Goal: Transaction & Acquisition: Book appointment/travel/reservation

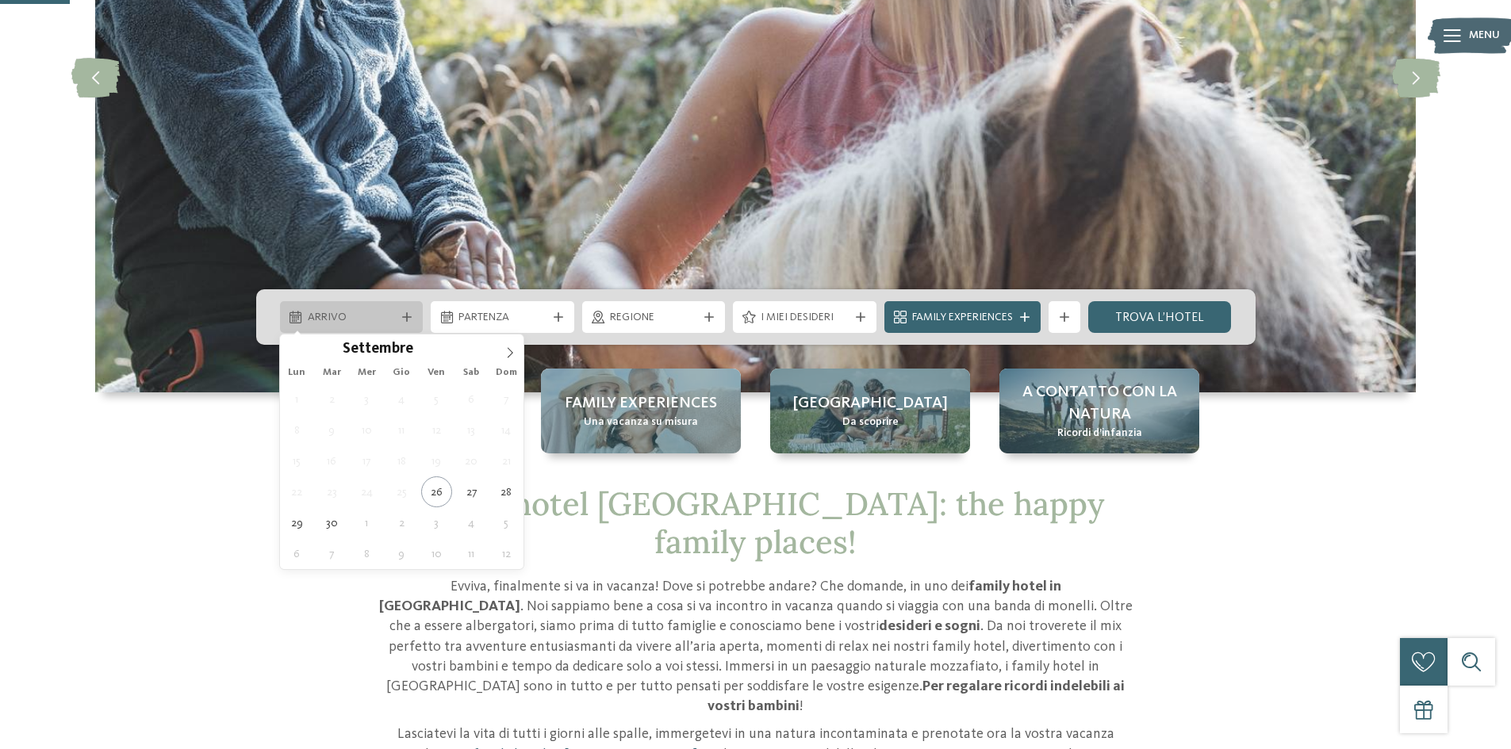
click at [400, 322] on div "Arrivo" at bounding box center [352, 317] width 144 height 32
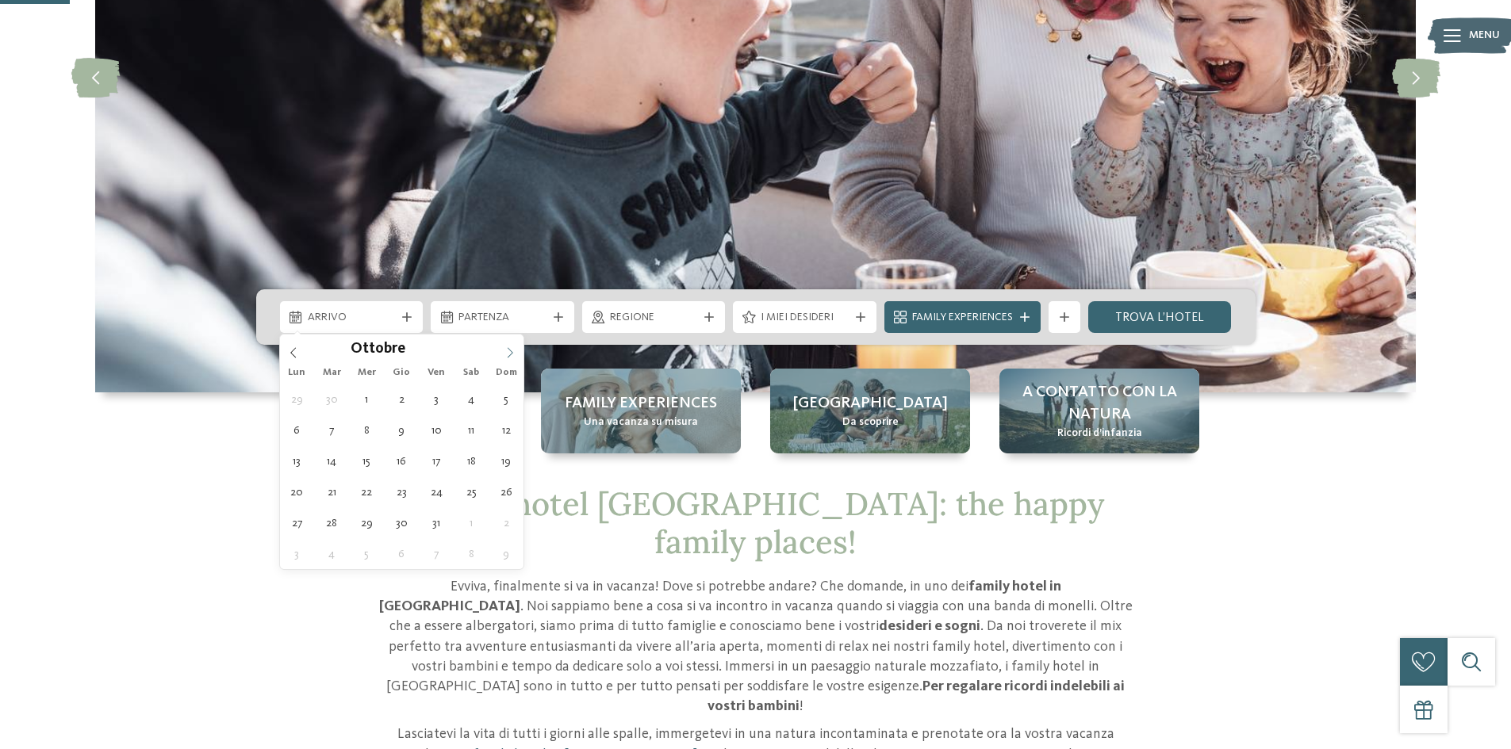
click at [511, 352] on icon at bounding box center [509, 352] width 11 height 11
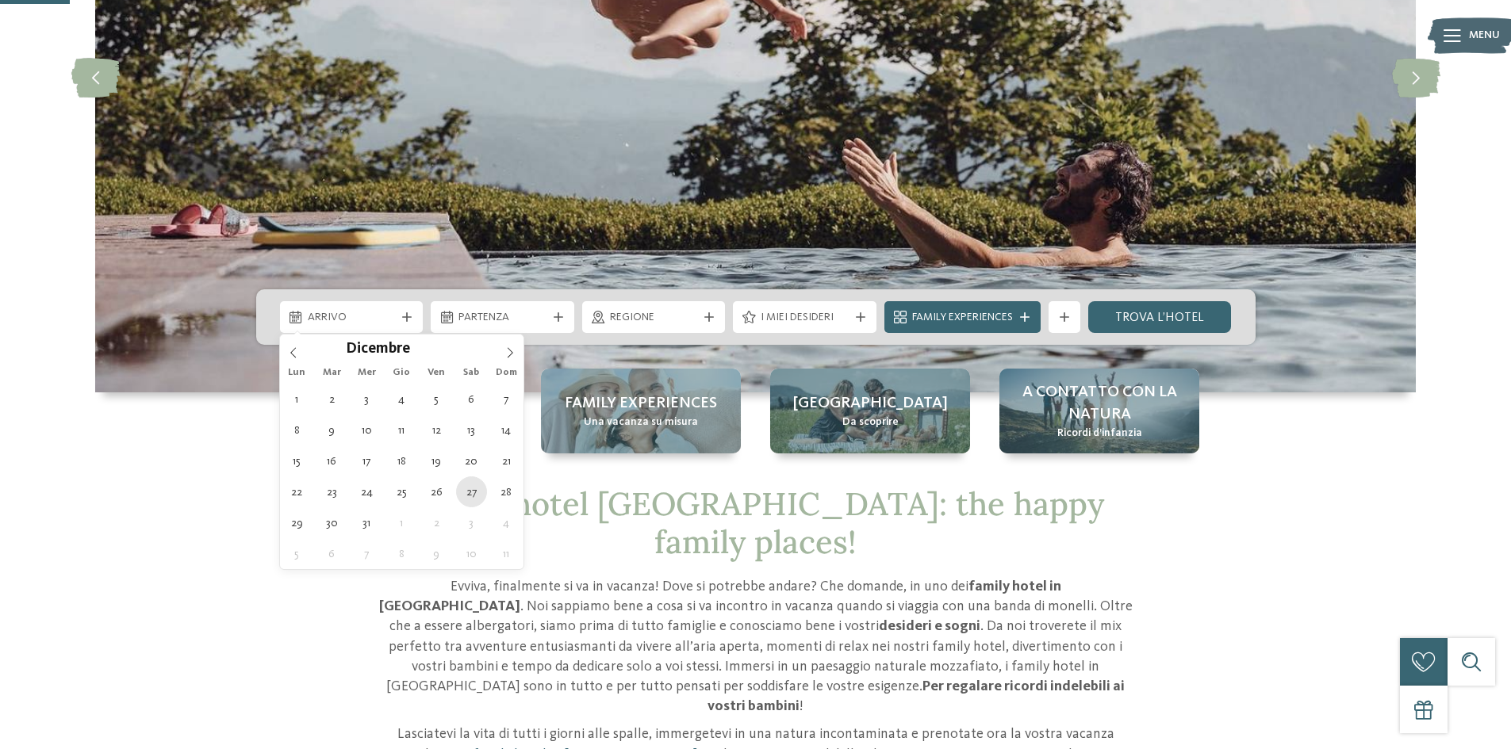
type div "27.12.2025"
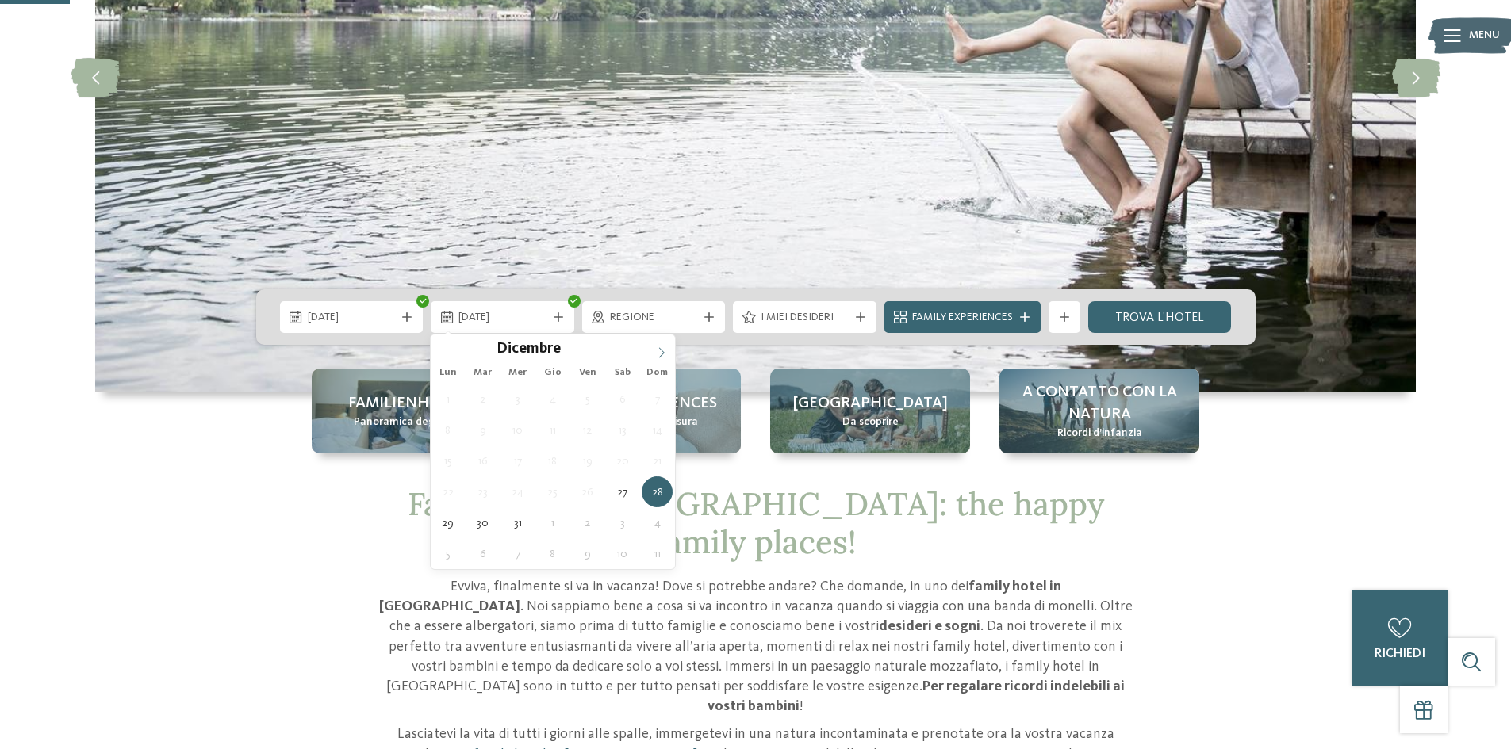
type input "****"
click at [661, 348] on icon at bounding box center [661, 352] width 11 height 11
type div "03.01.2026"
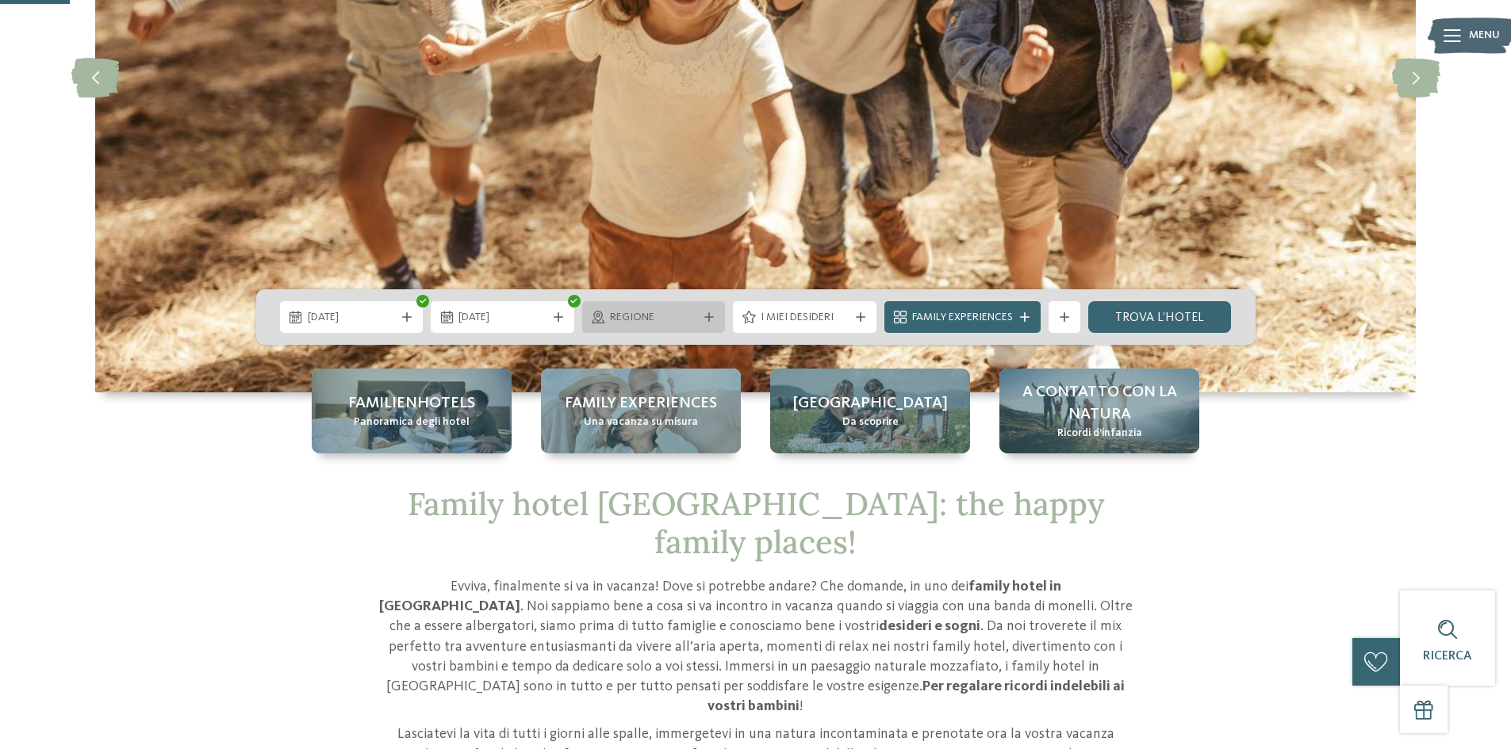
click at [672, 320] on span "Regione" at bounding box center [654, 318] width 88 height 16
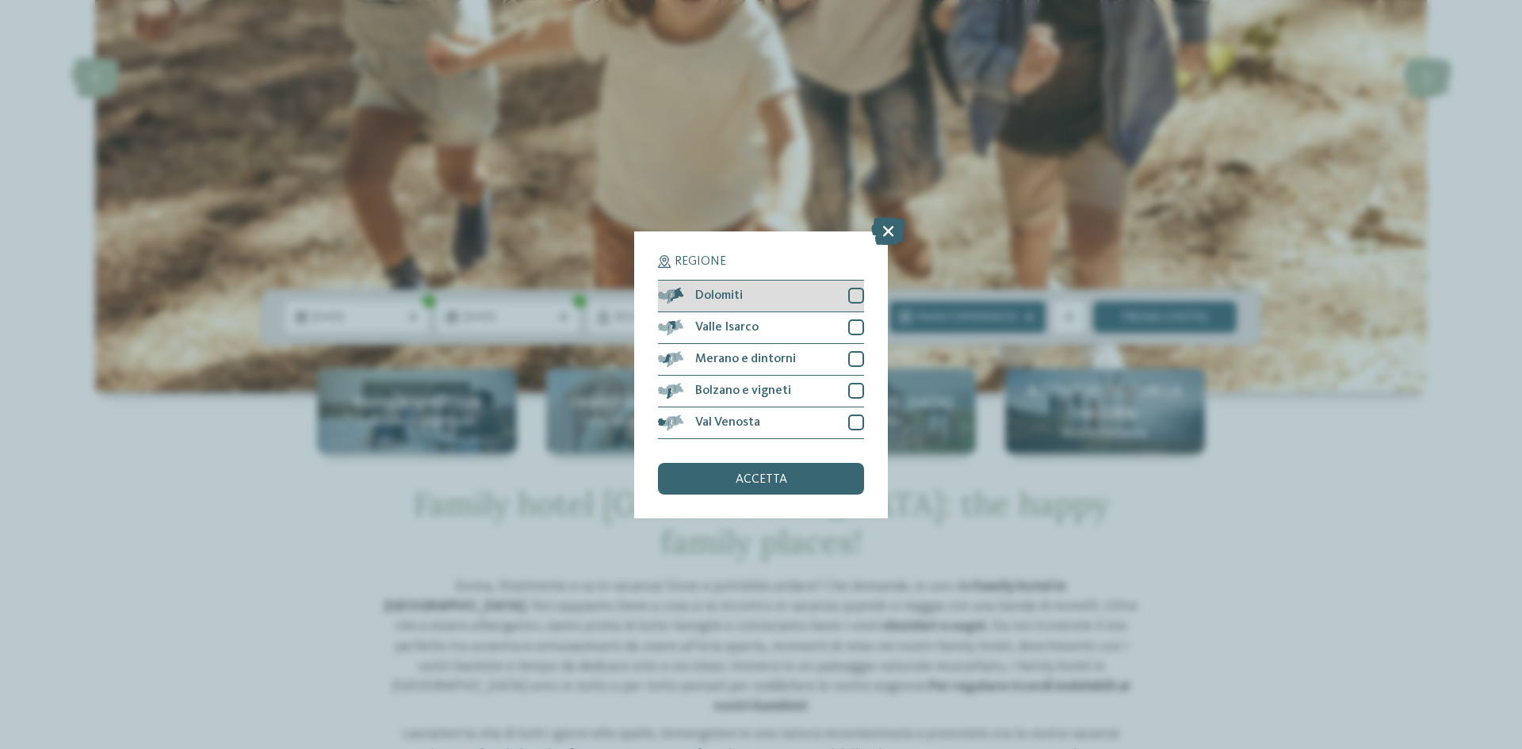
click at [726, 299] on span "Dolomiti" at bounding box center [719, 295] width 48 height 13
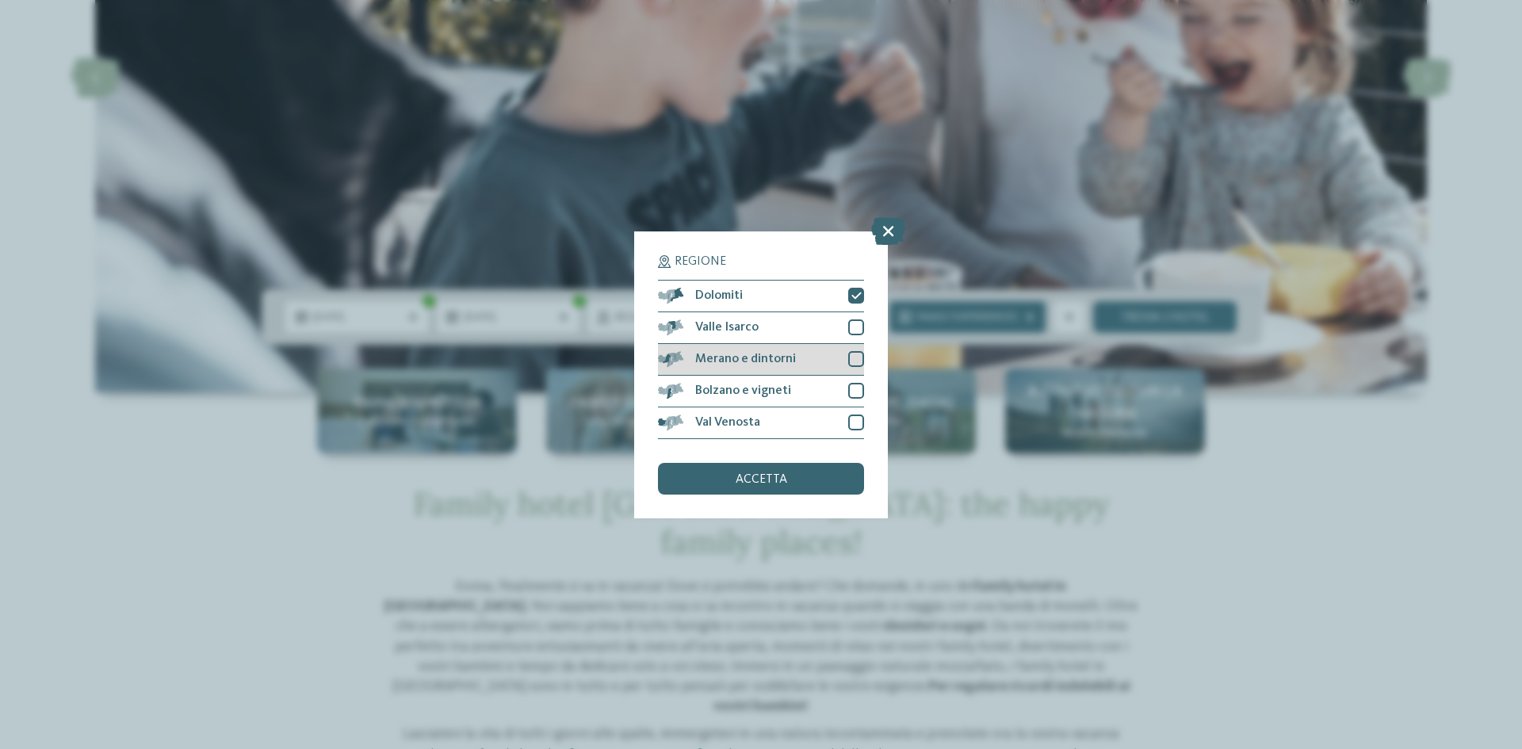
click at [857, 357] on div at bounding box center [856, 359] width 16 height 16
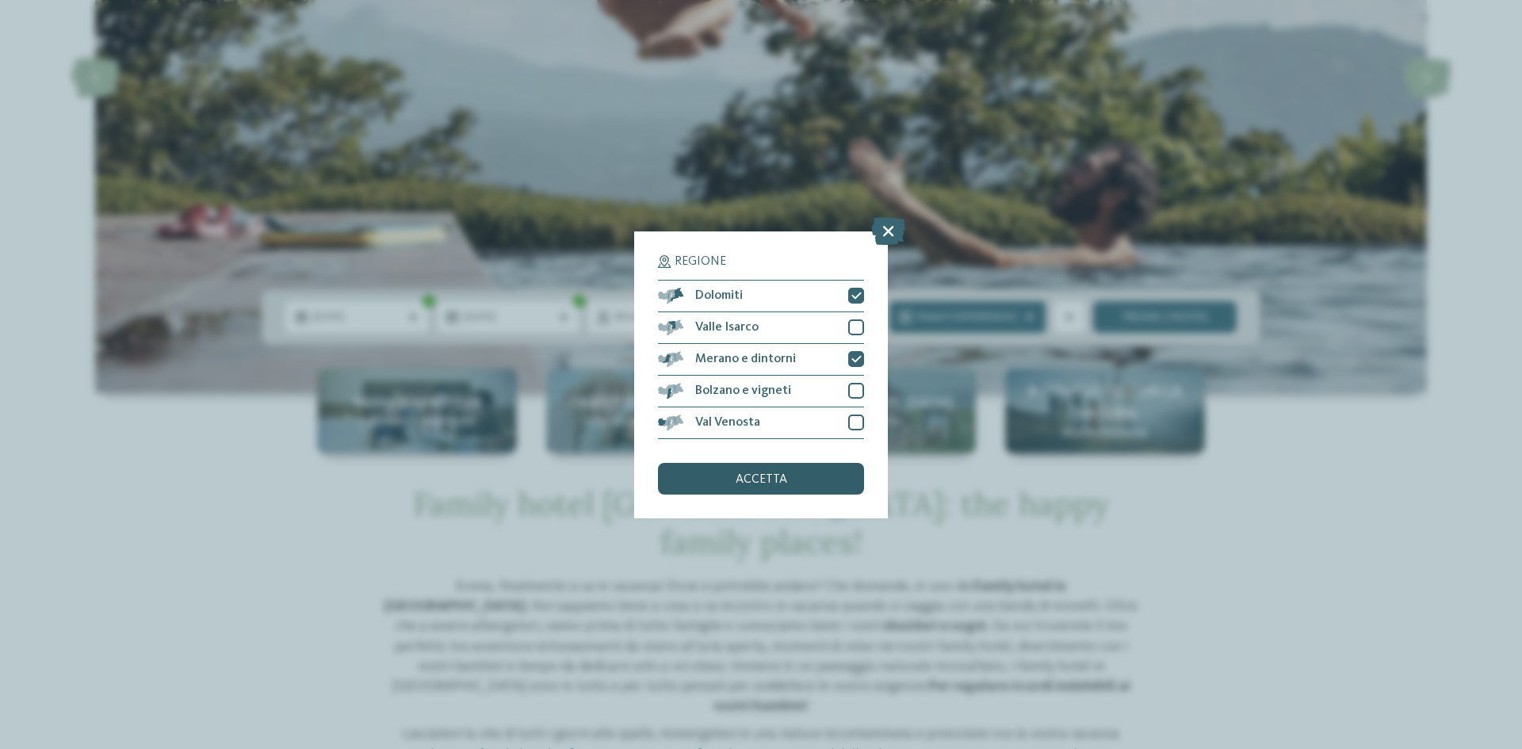
click at [795, 481] on div "accetta" at bounding box center [761, 479] width 206 height 32
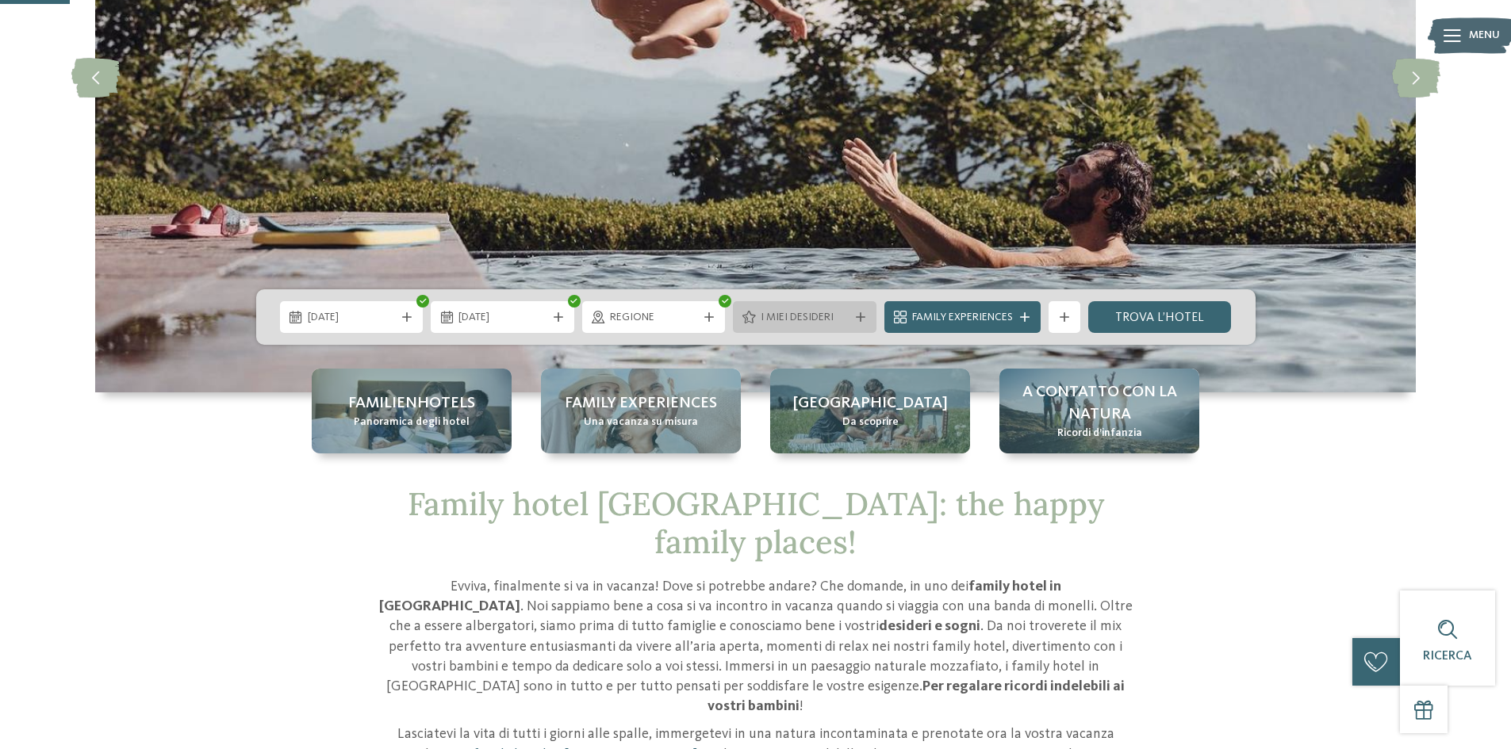
click at [837, 324] on span "I miei desideri" at bounding box center [804, 318] width 88 height 16
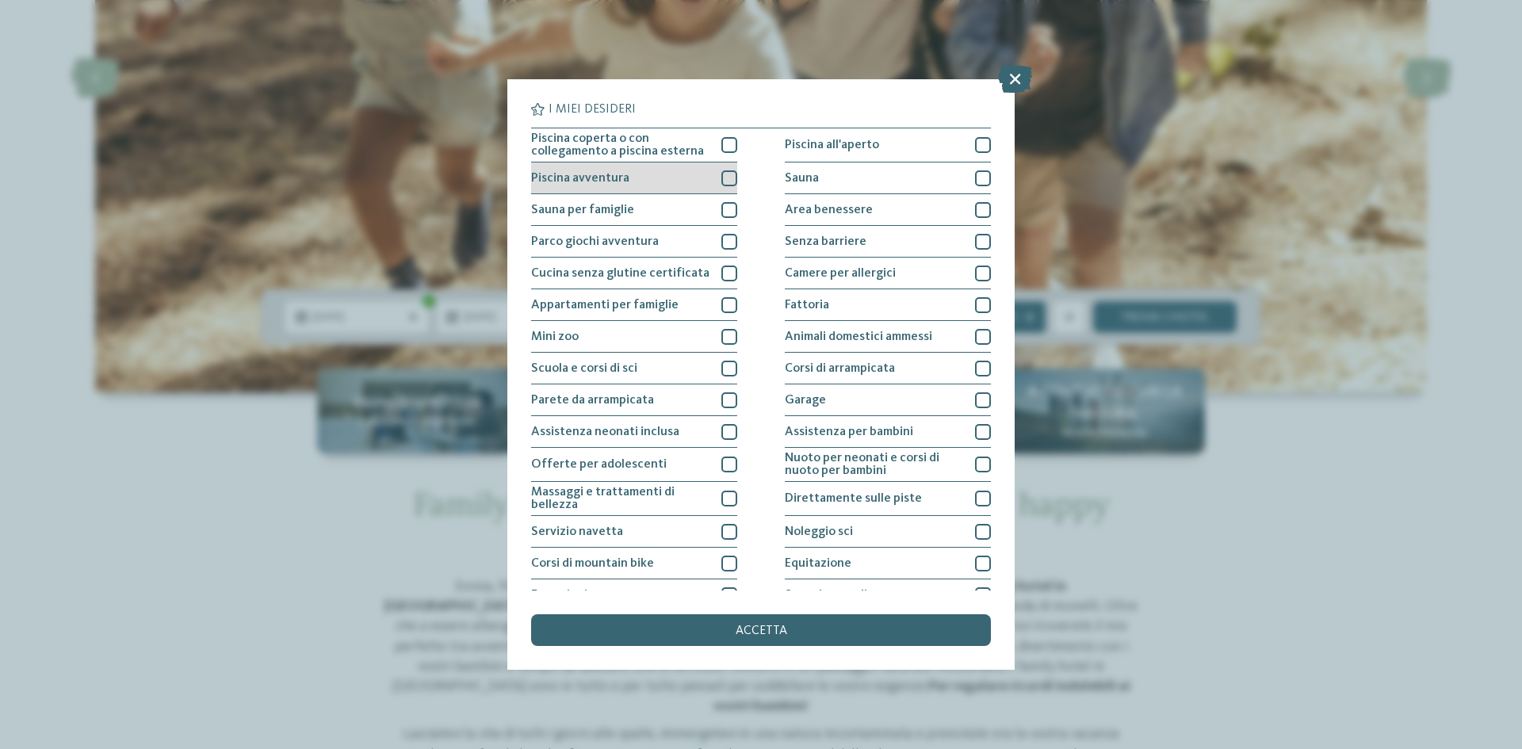
click at [711, 182] on div "Piscina avventura" at bounding box center [634, 179] width 206 height 32
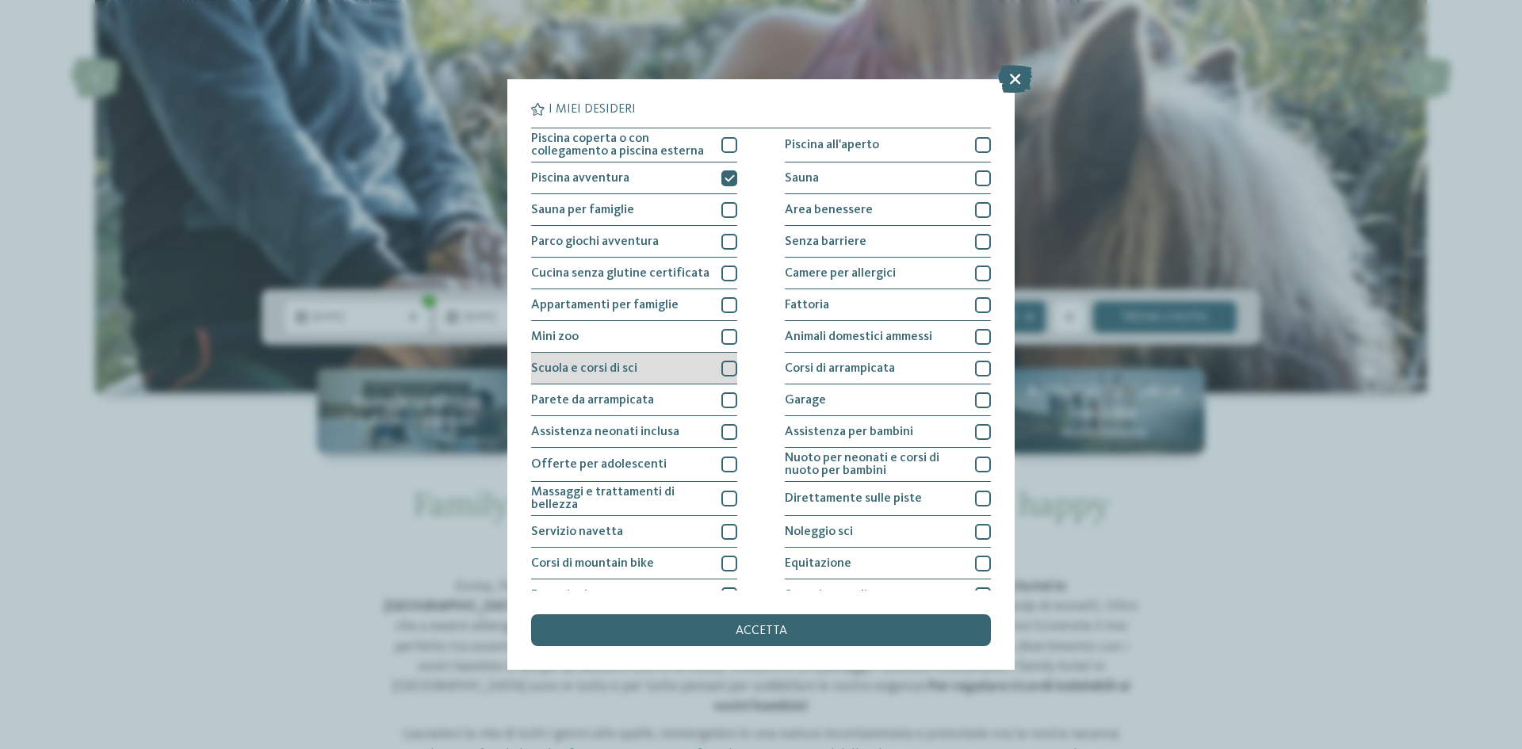
click at [706, 362] on div "Scuola e corsi di sci" at bounding box center [634, 369] width 206 height 32
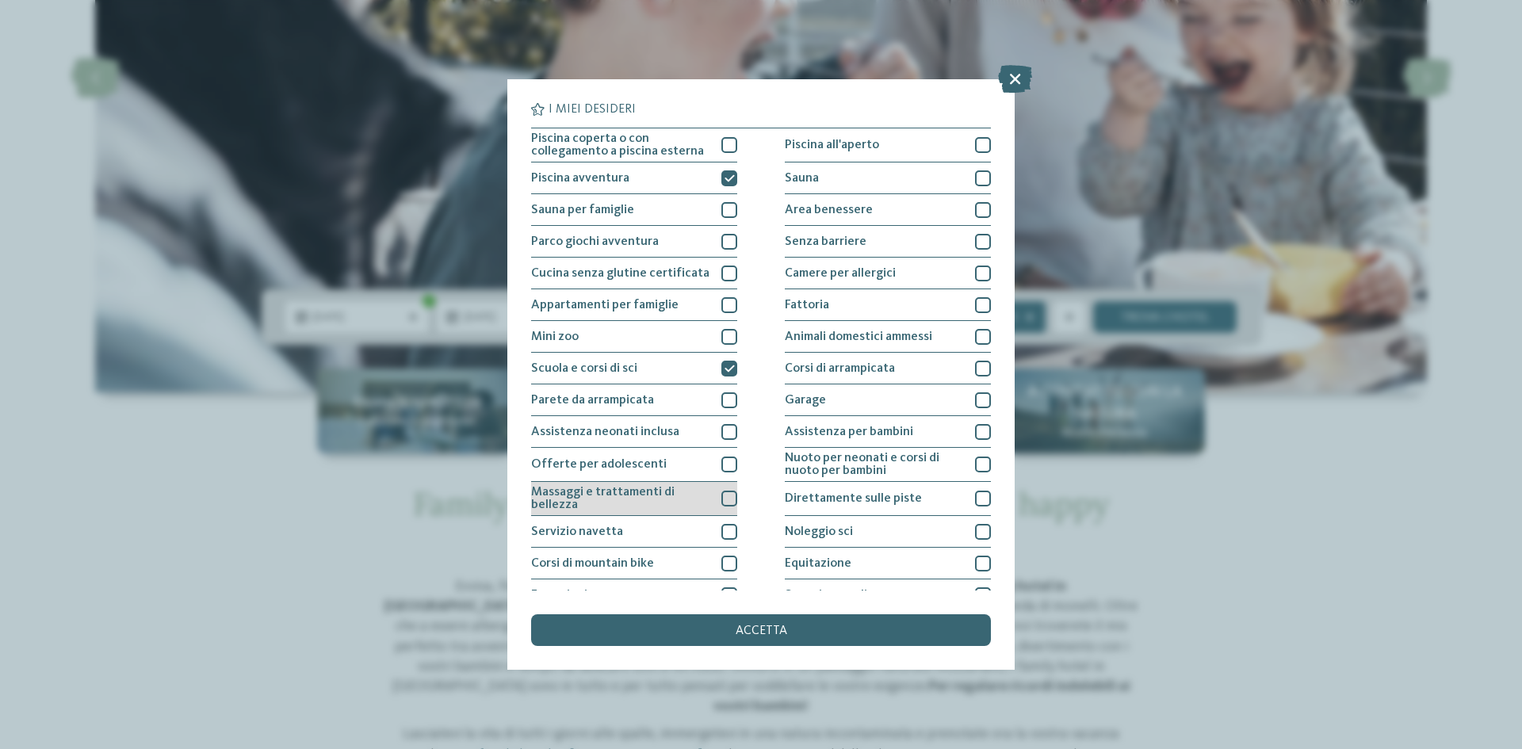
click at [707, 499] on div "Massaggi e trattamenti di bellezza" at bounding box center [634, 499] width 206 height 34
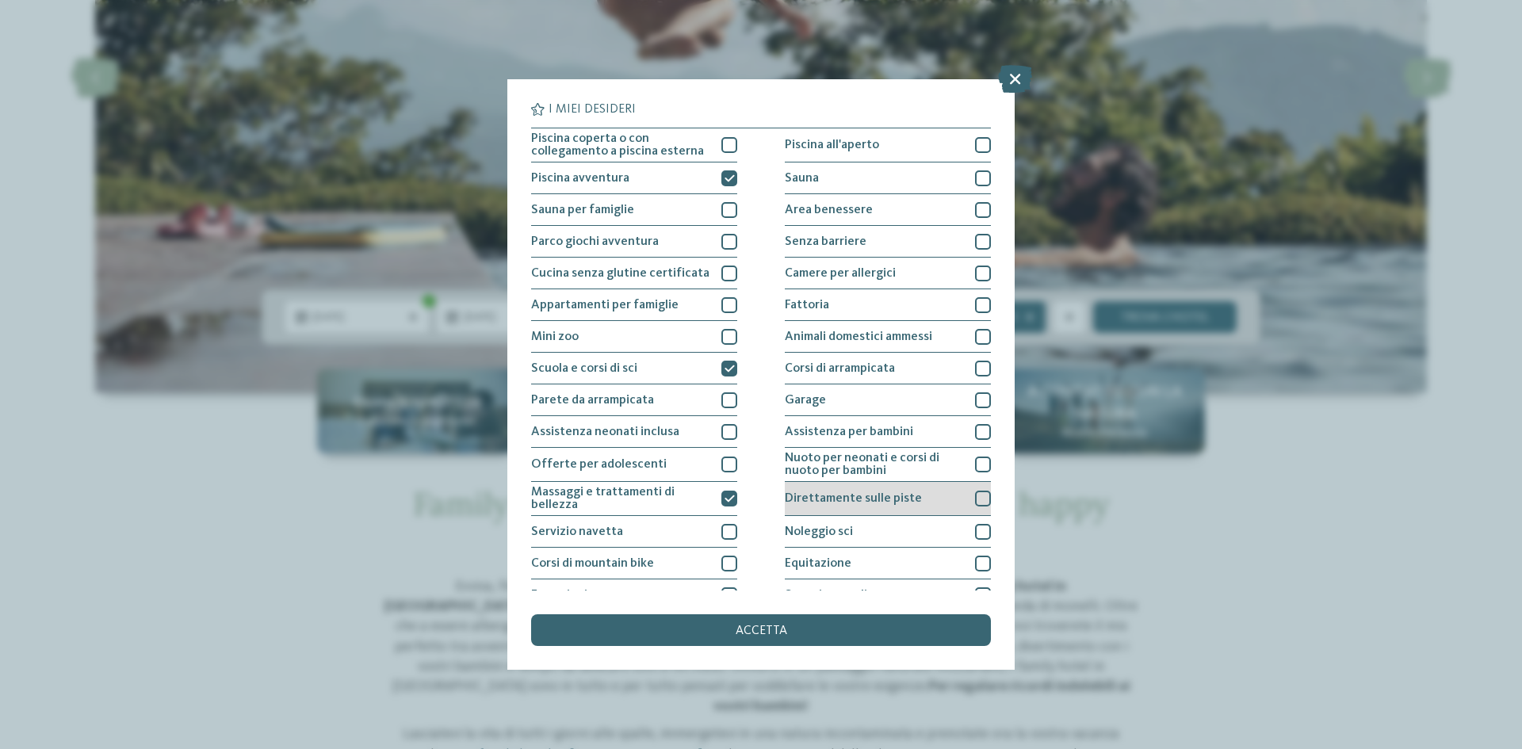
click at [885, 504] on span "Direttamente sulle piste" at bounding box center [853, 498] width 137 height 13
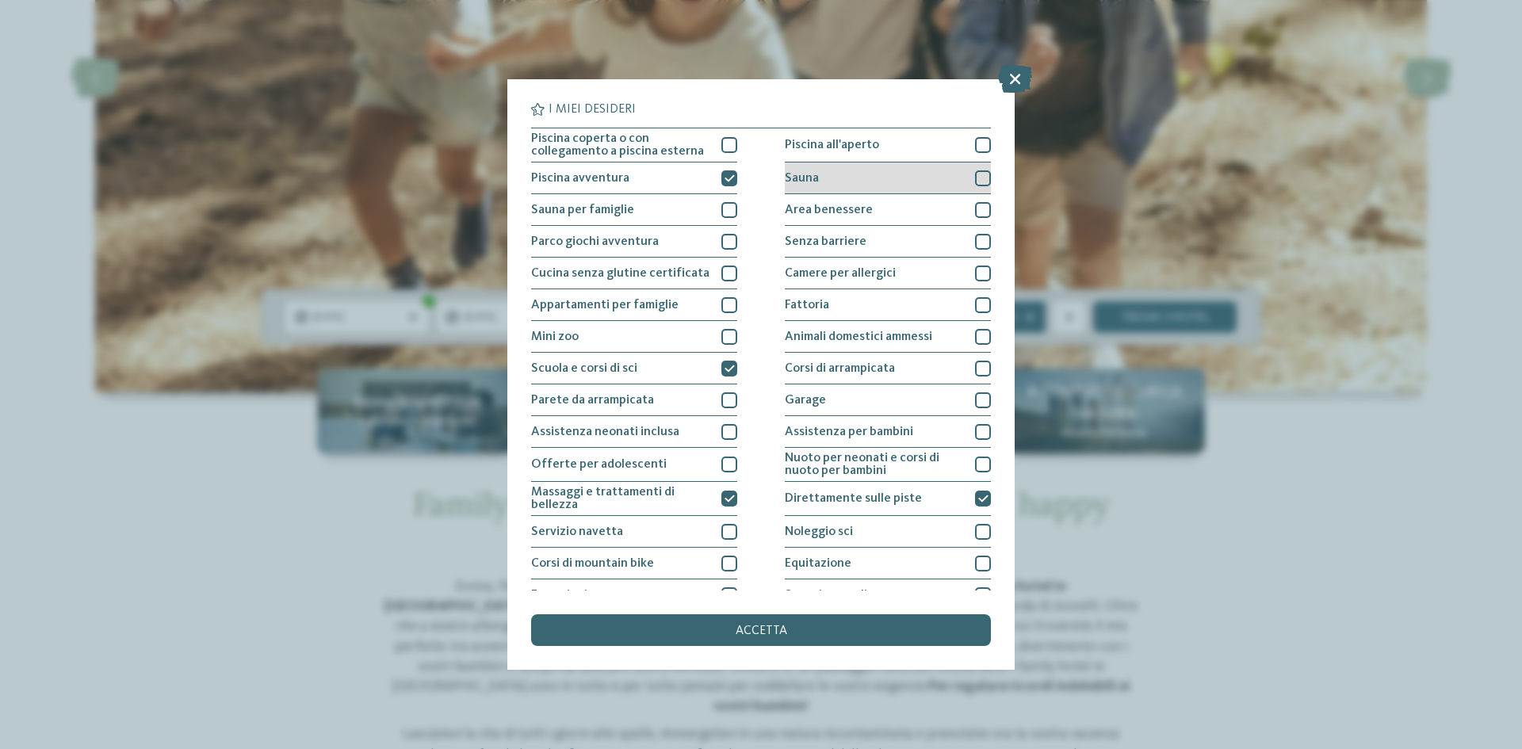
click at [868, 178] on div "Sauna" at bounding box center [888, 179] width 206 height 32
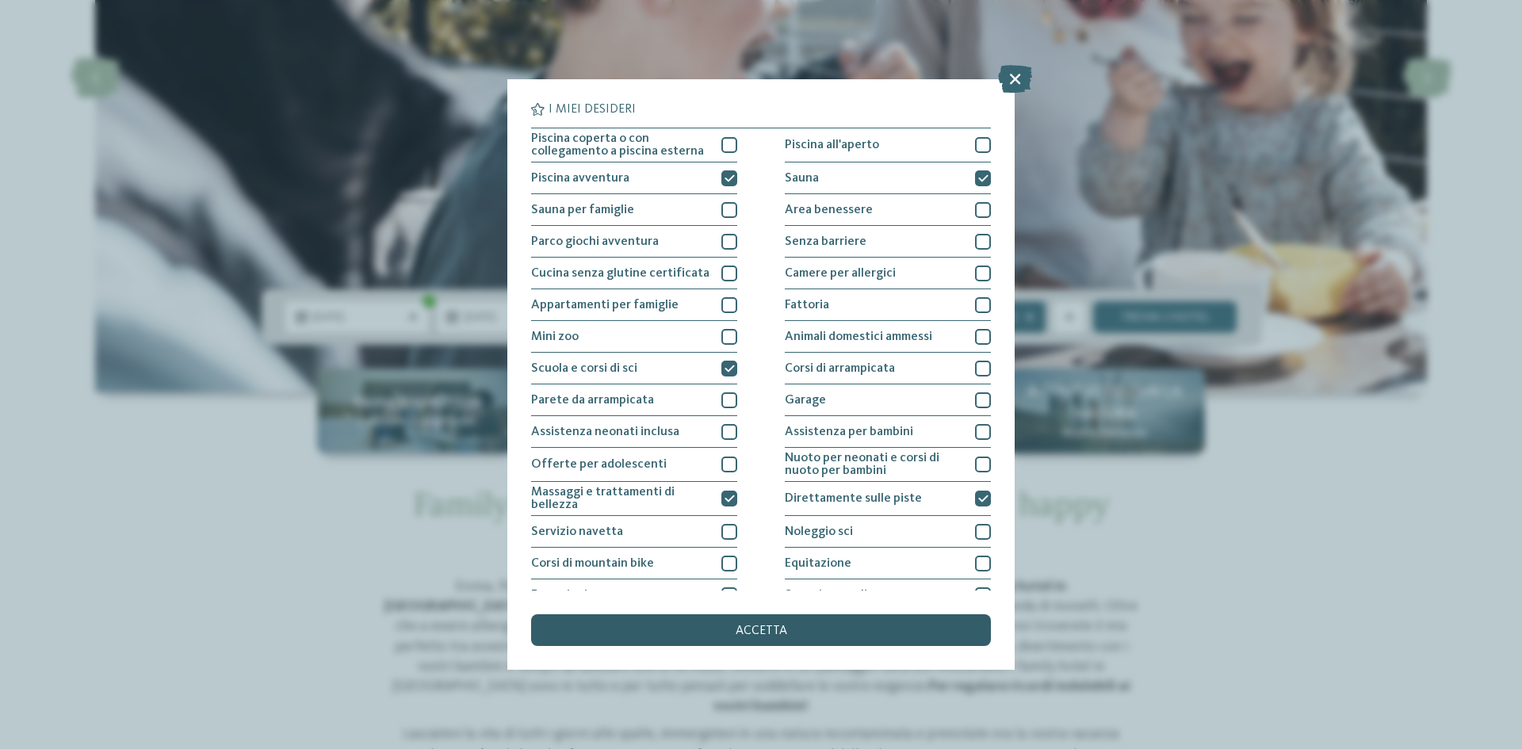
click at [795, 630] on div "accetta" at bounding box center [761, 631] width 460 height 32
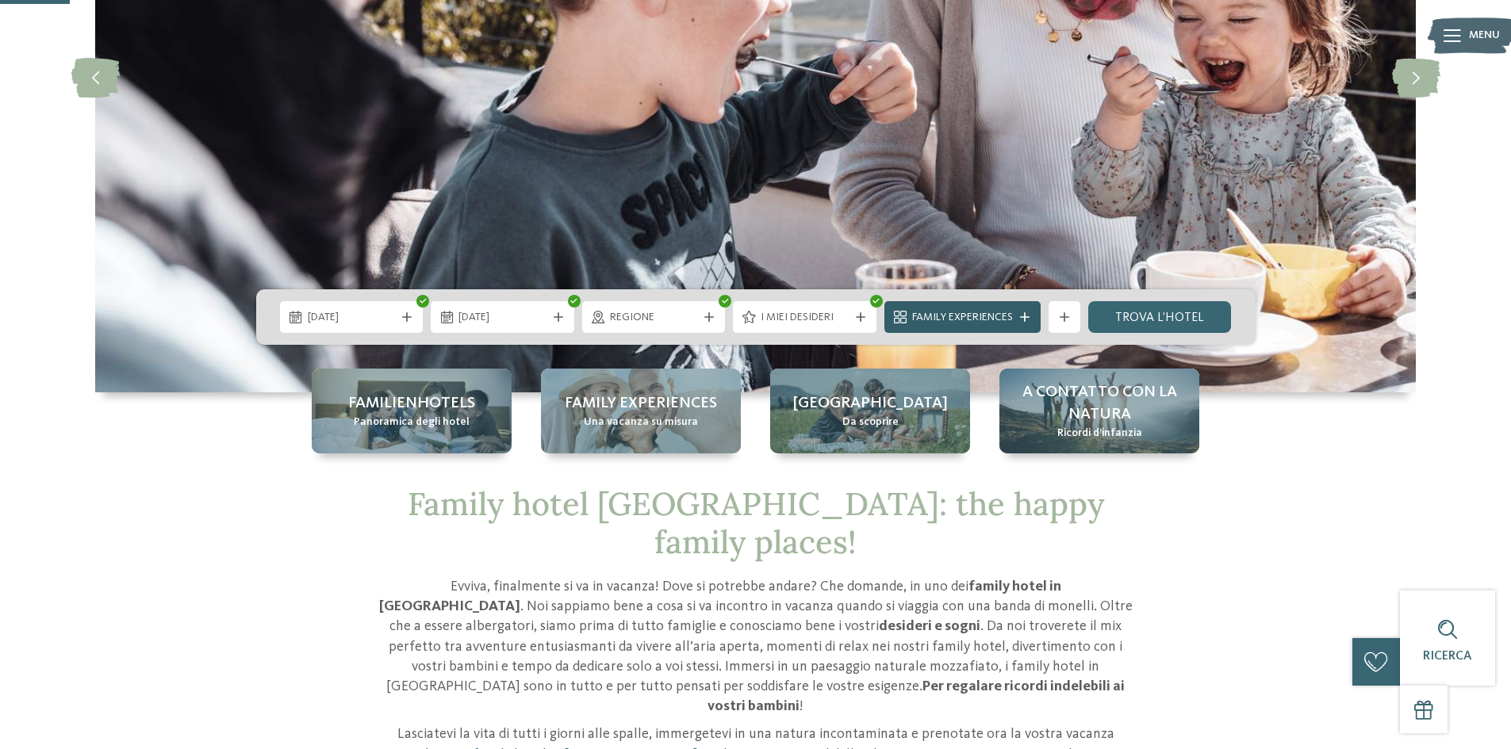
click at [994, 320] on span "Family Experiences" at bounding box center [962, 318] width 101 height 16
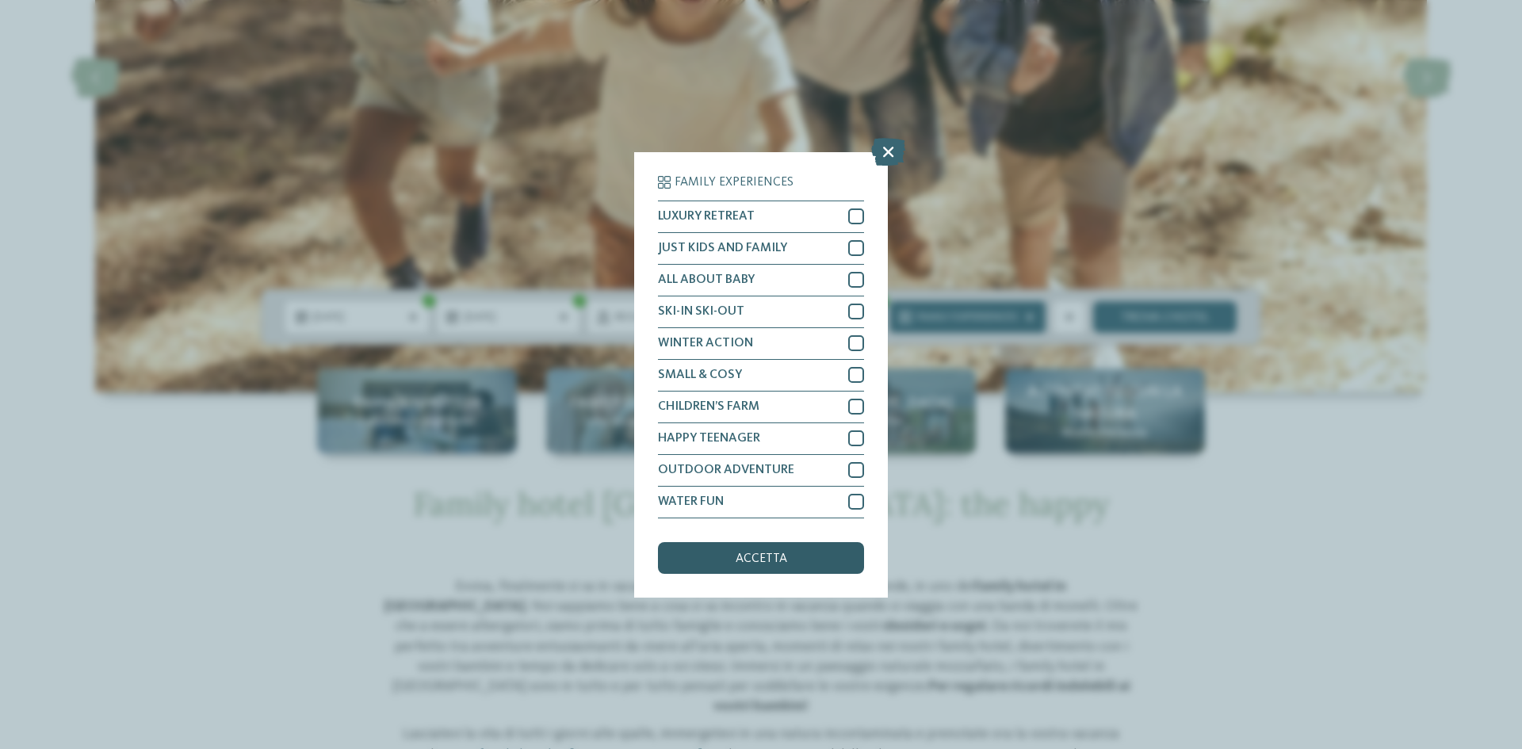
click at [780, 563] on span "accetta" at bounding box center [762, 559] width 52 height 13
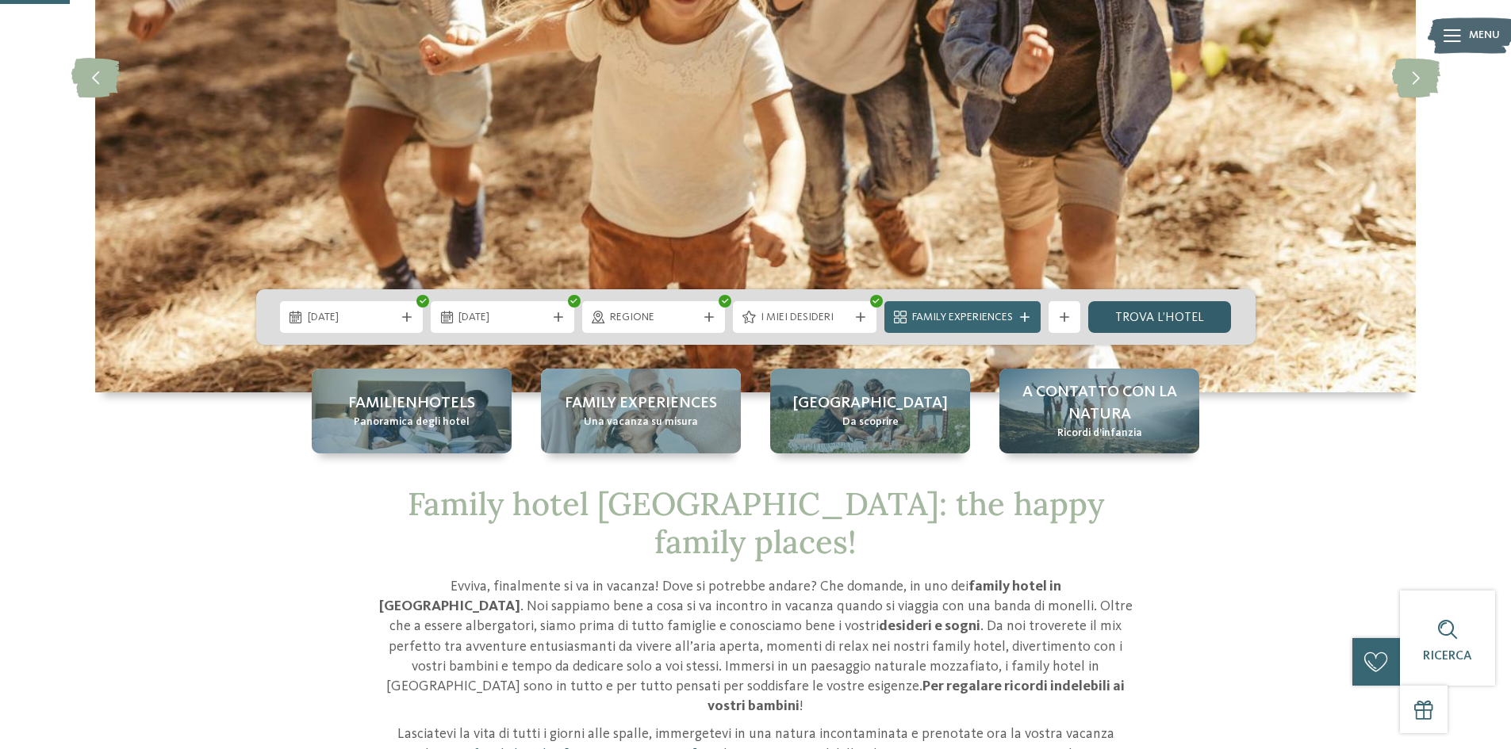
click at [1153, 313] on link "trova l’hotel" at bounding box center [1160, 317] width 144 height 32
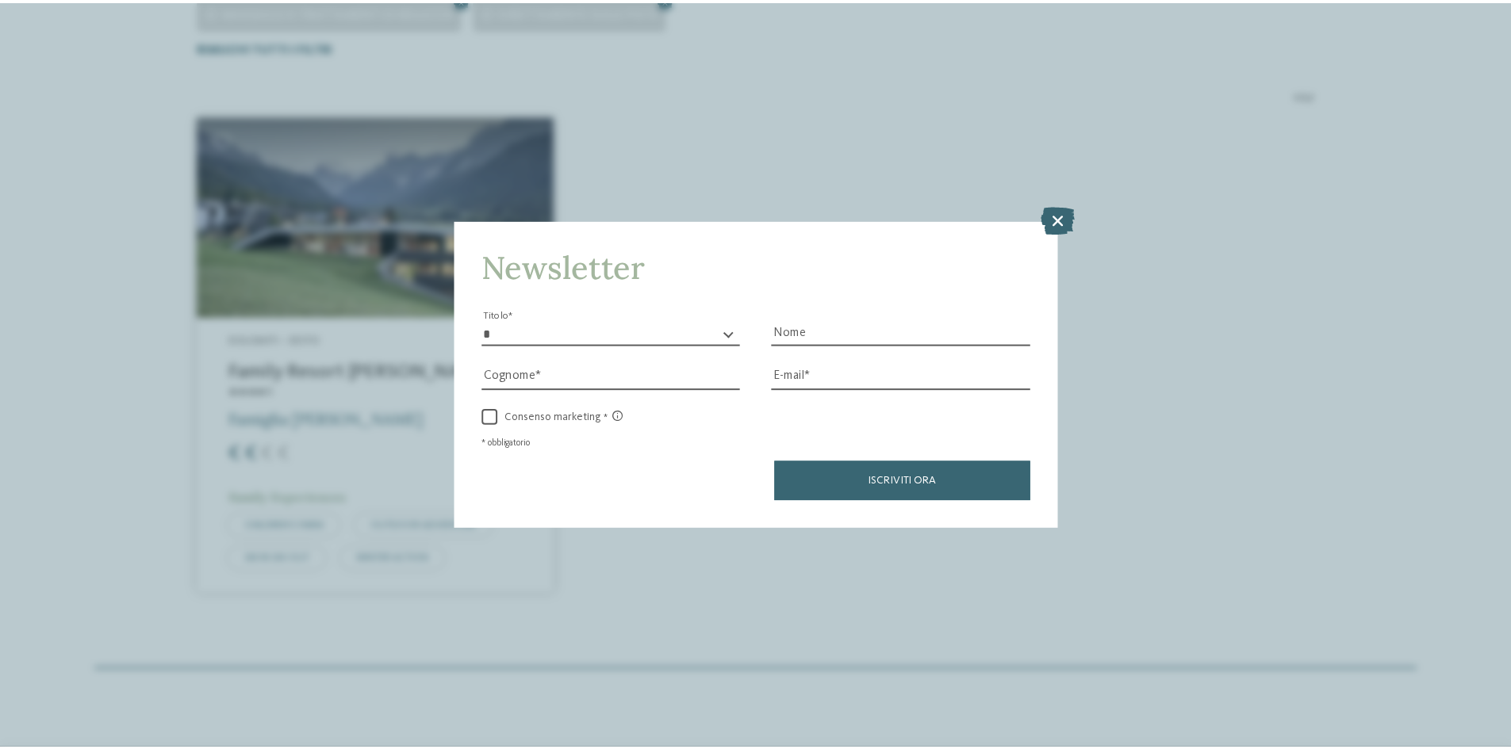
scroll to position [560, 0]
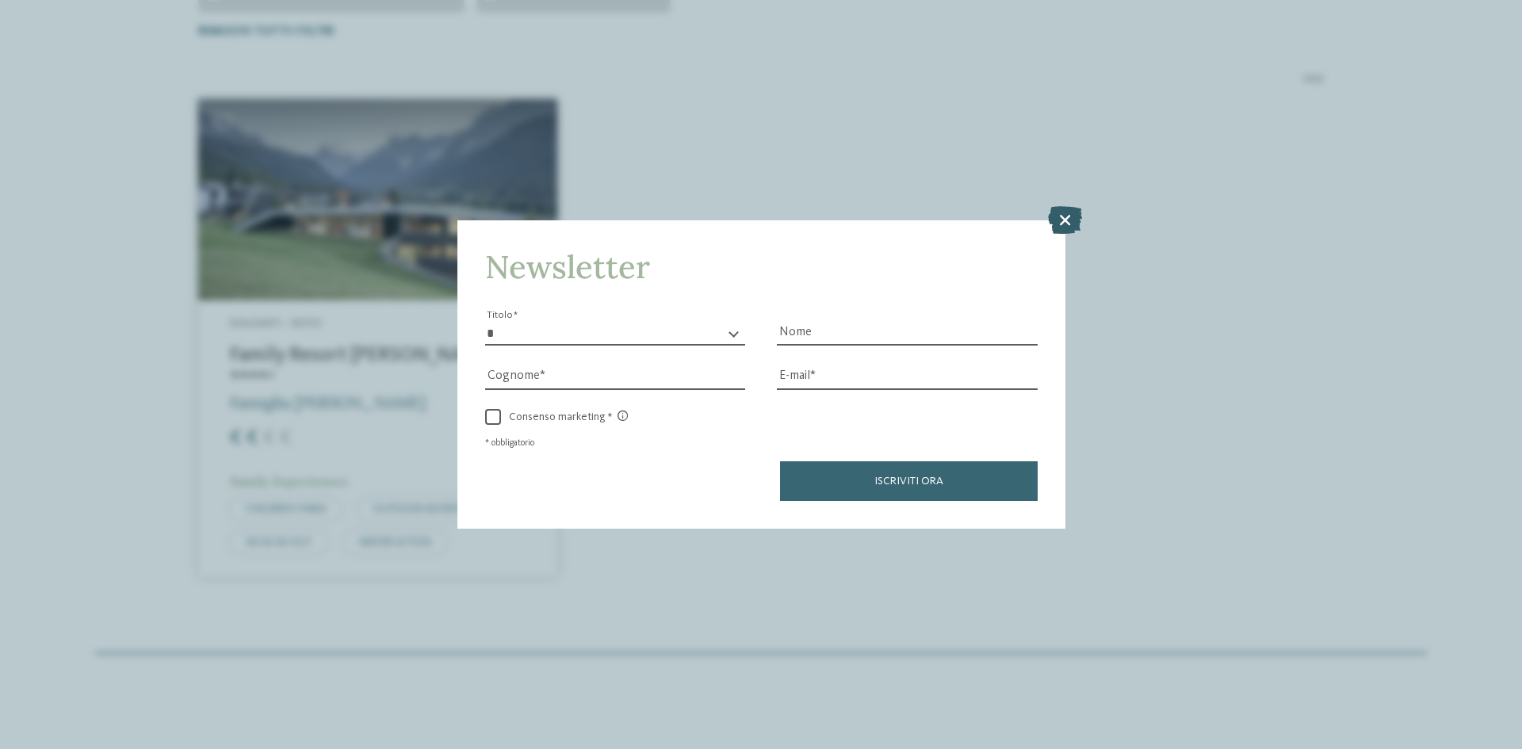
click at [1068, 225] on icon at bounding box center [1065, 220] width 34 height 28
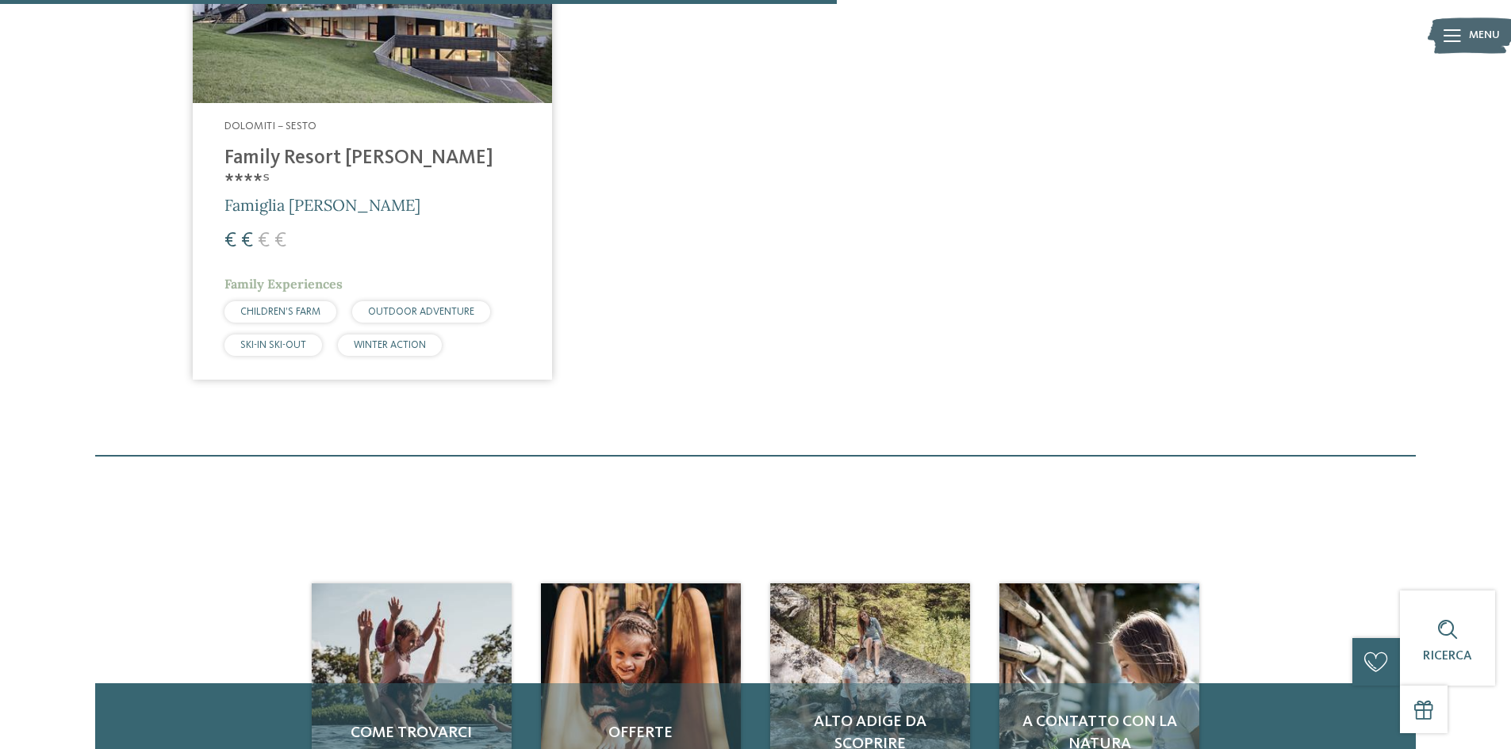
scroll to position [718, 0]
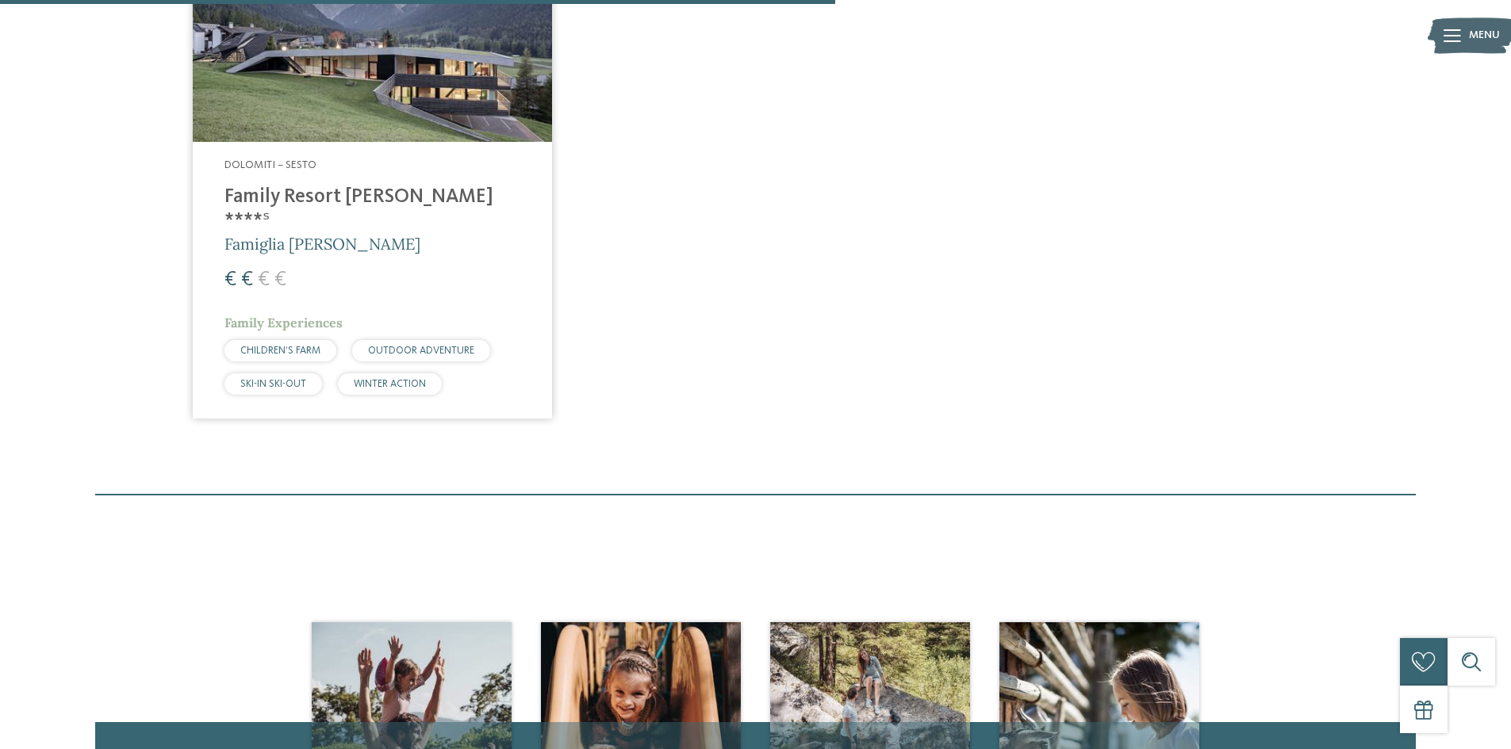
click at [422, 136] on img at bounding box center [372, 42] width 359 height 202
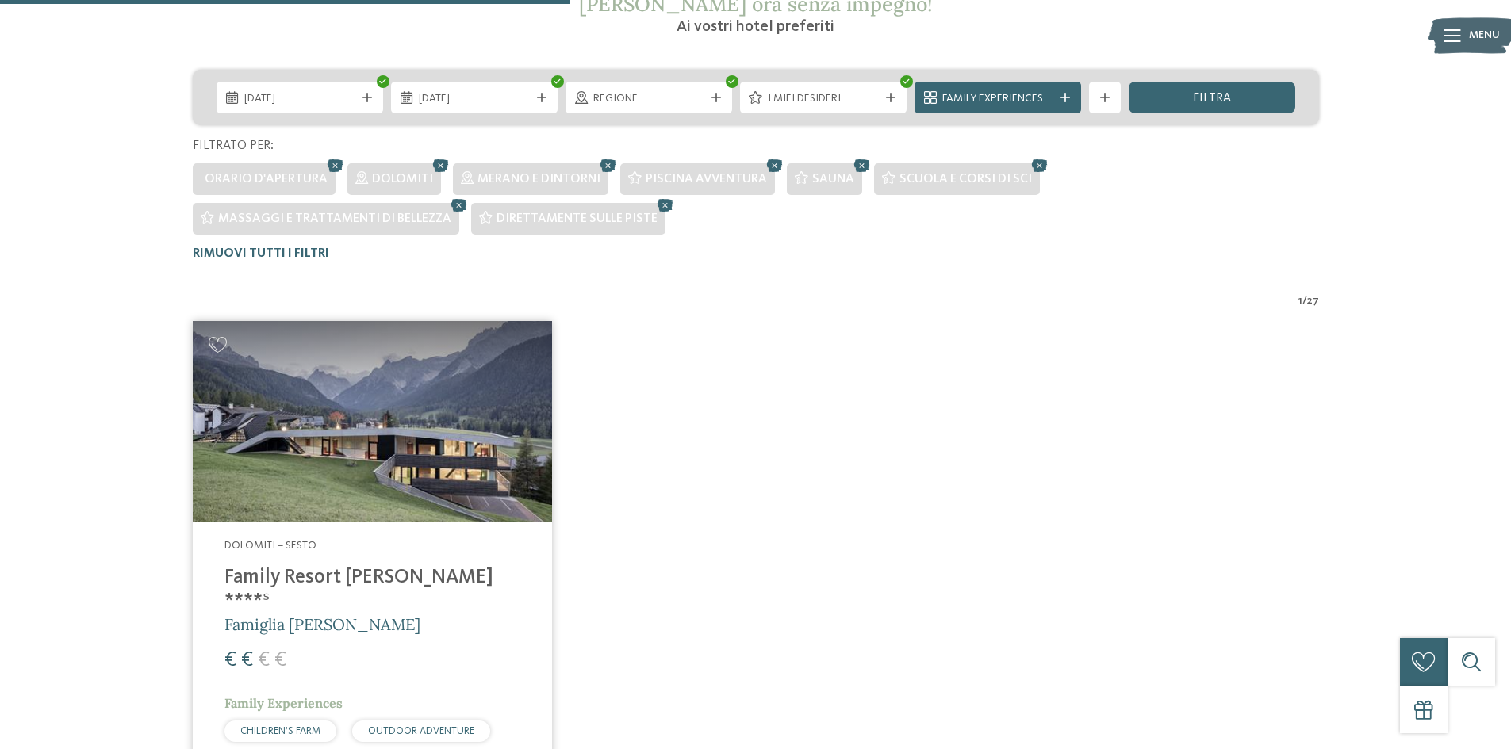
scroll to position [322, 0]
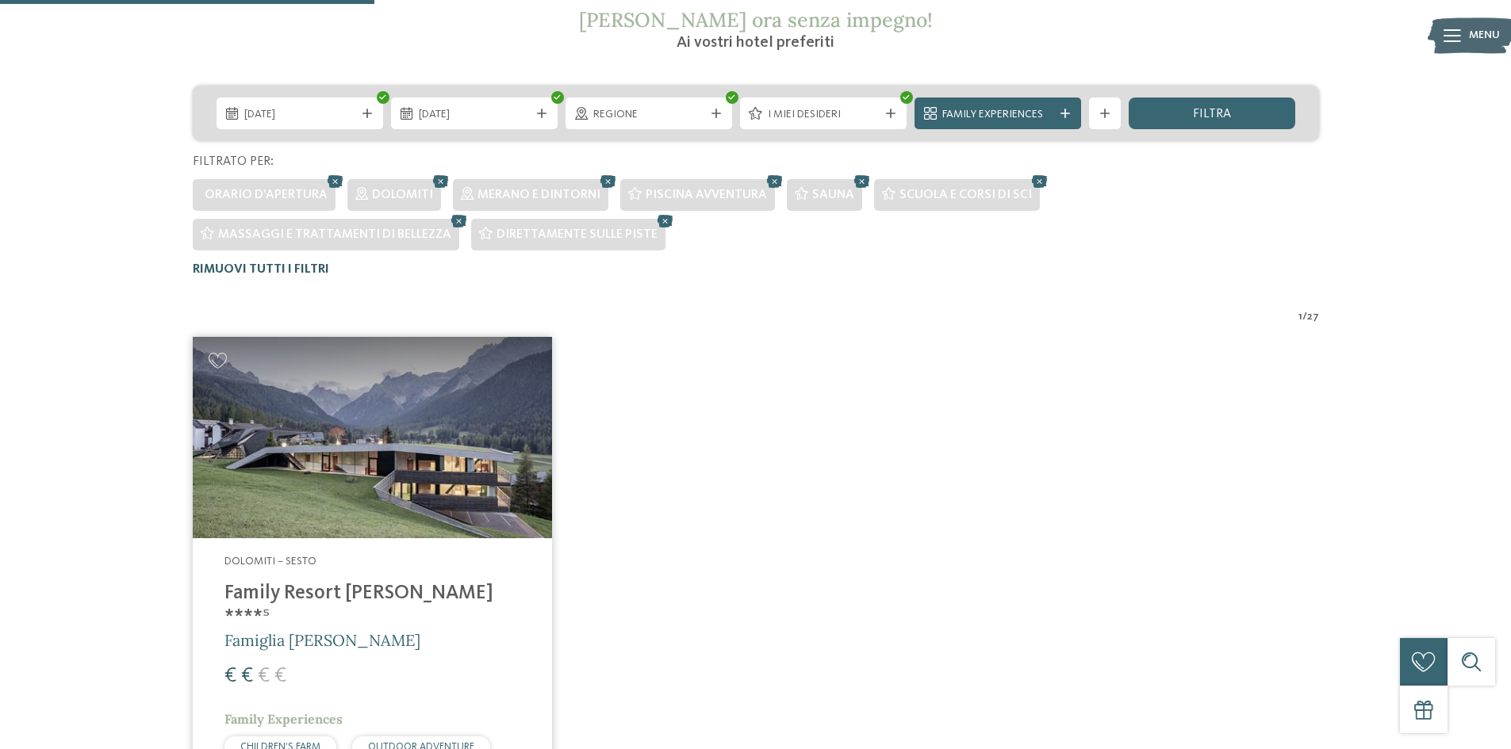
click at [295, 263] on span "Rimuovi tutti i filtri" at bounding box center [261, 269] width 136 height 13
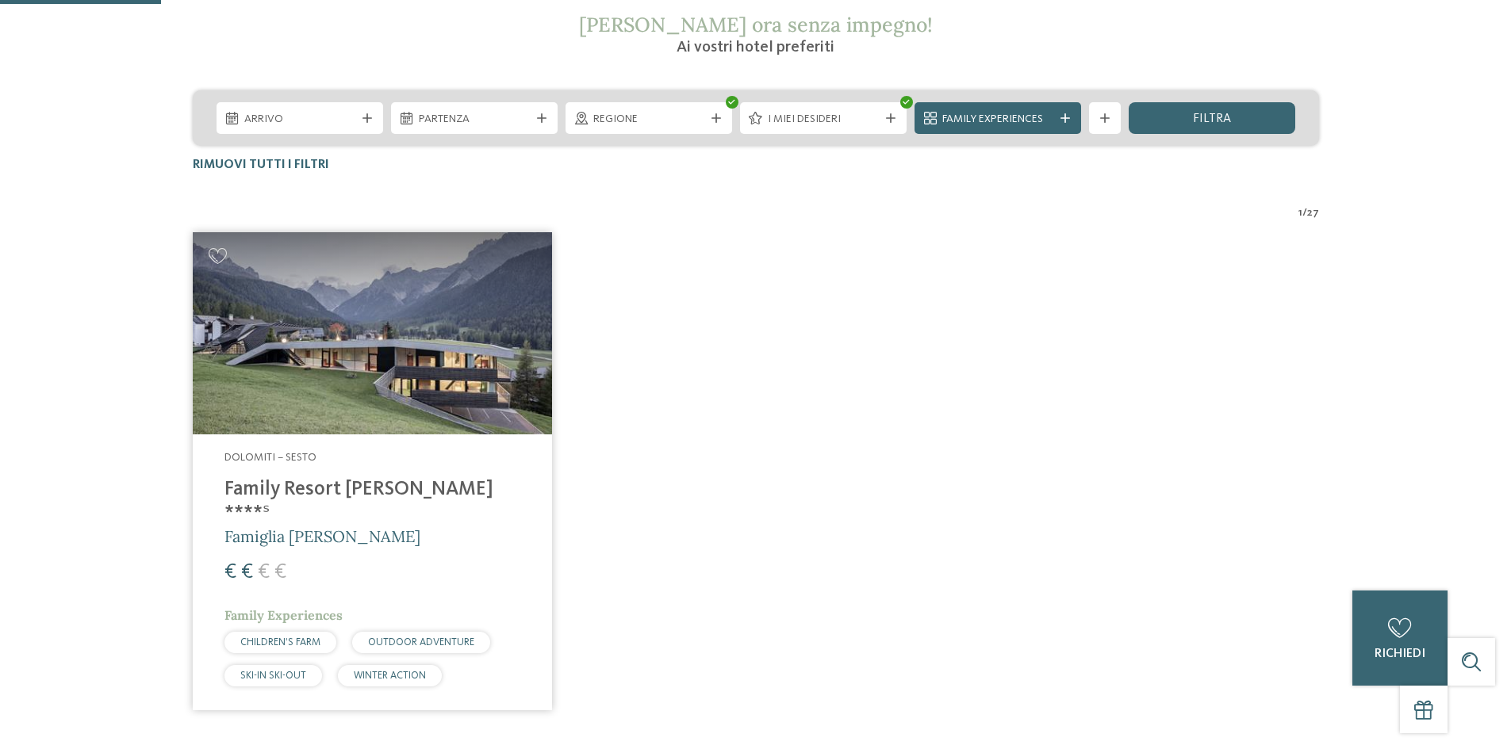
scroll to position [54, 0]
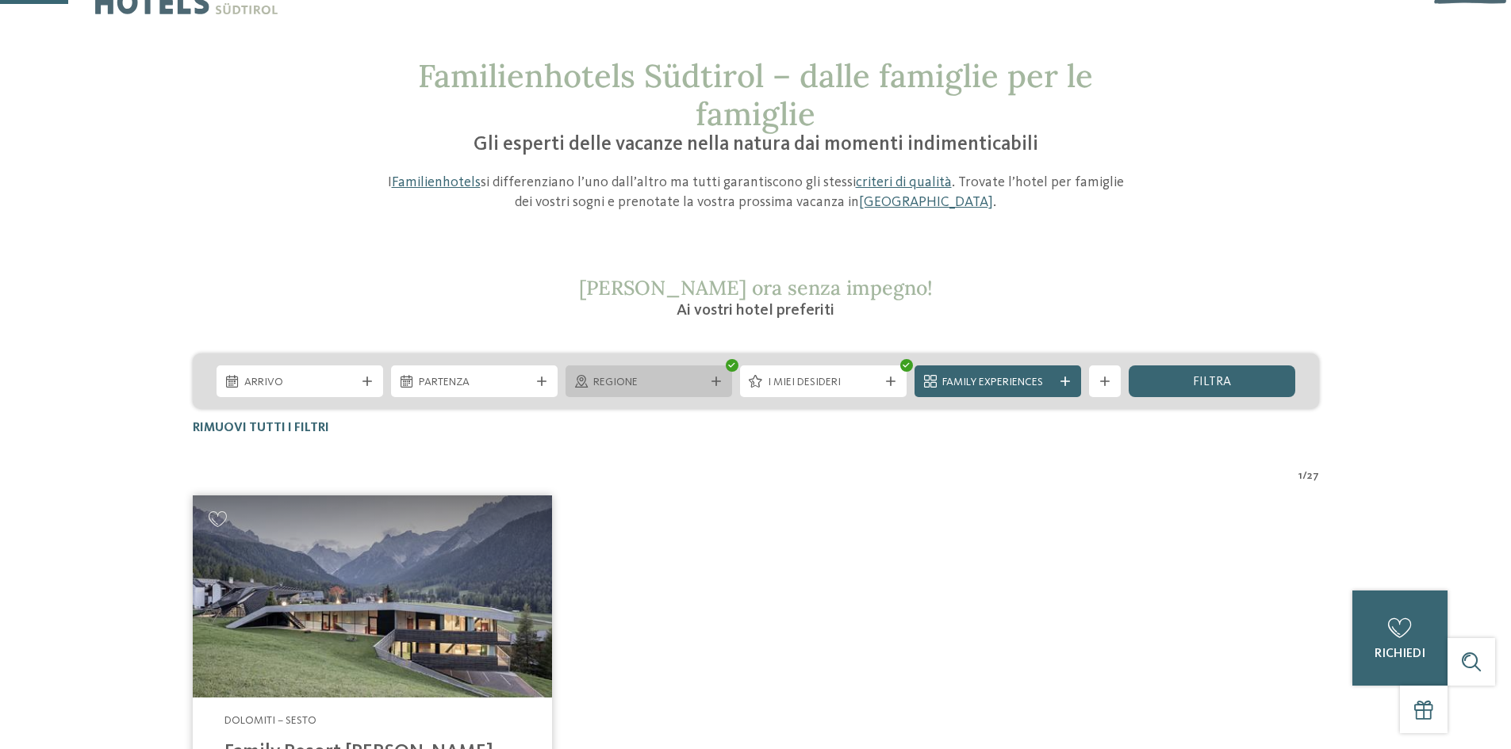
click at [726, 362] on div at bounding box center [732, 365] width 13 height 13
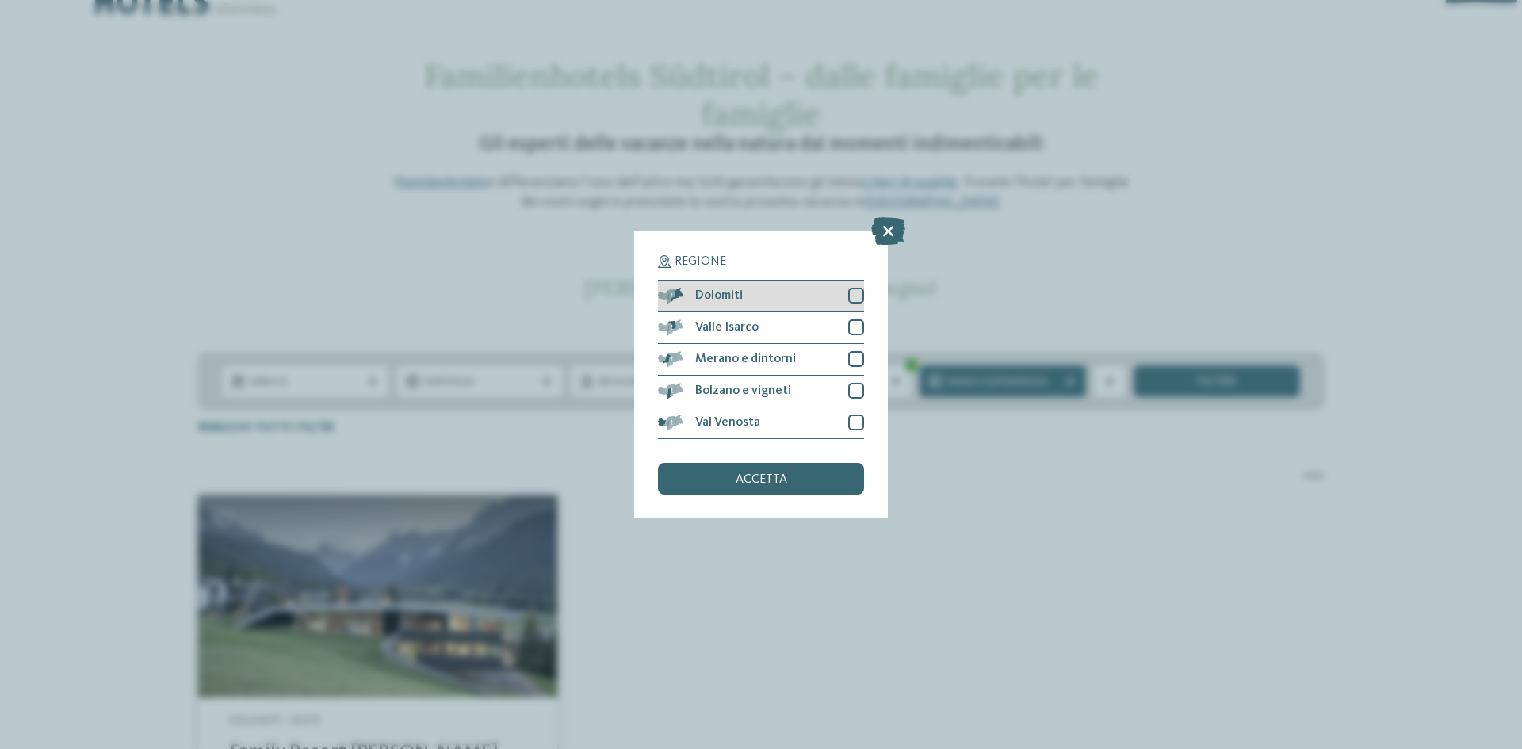
click at [852, 294] on div at bounding box center [856, 296] width 16 height 16
click at [787, 482] on div "accetta" at bounding box center [761, 479] width 206 height 32
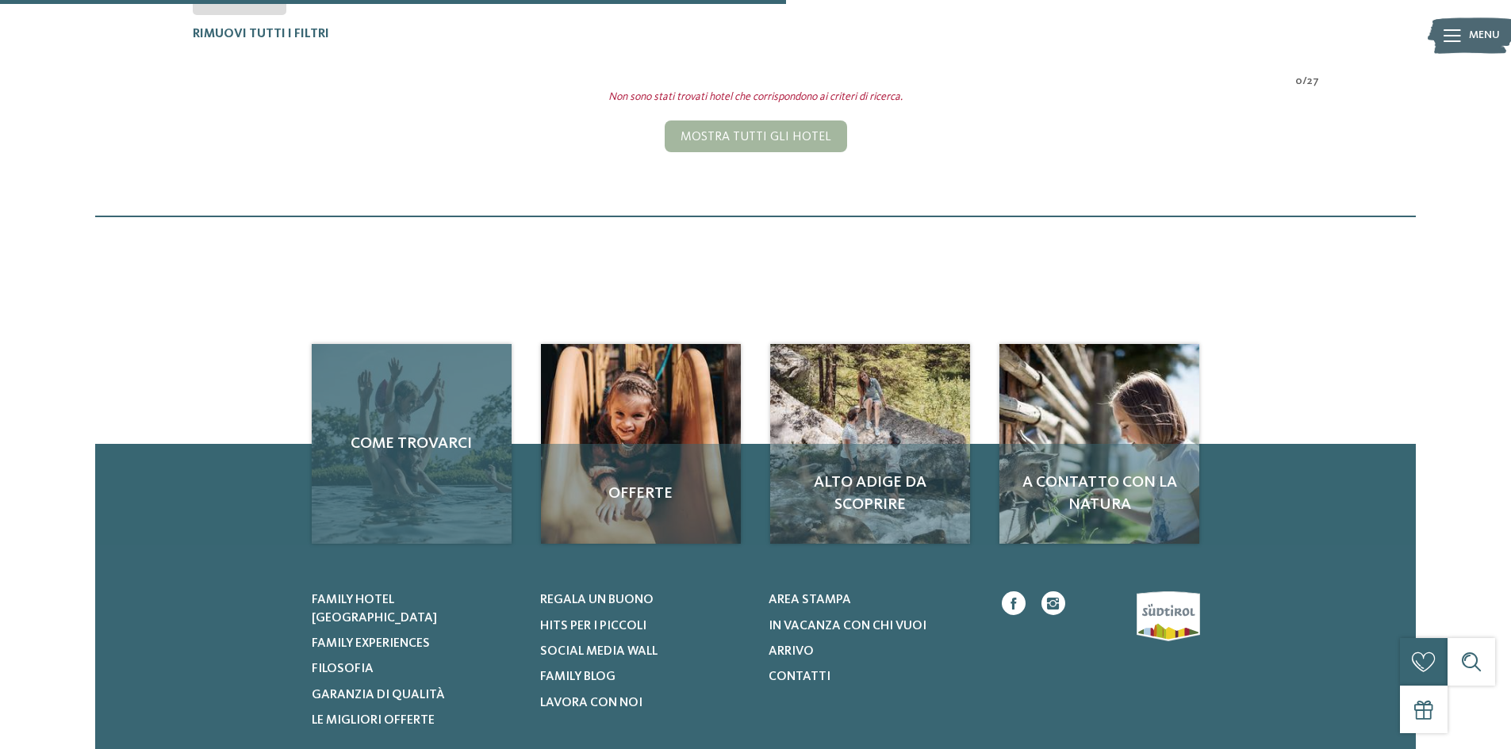
scroll to position [520, 0]
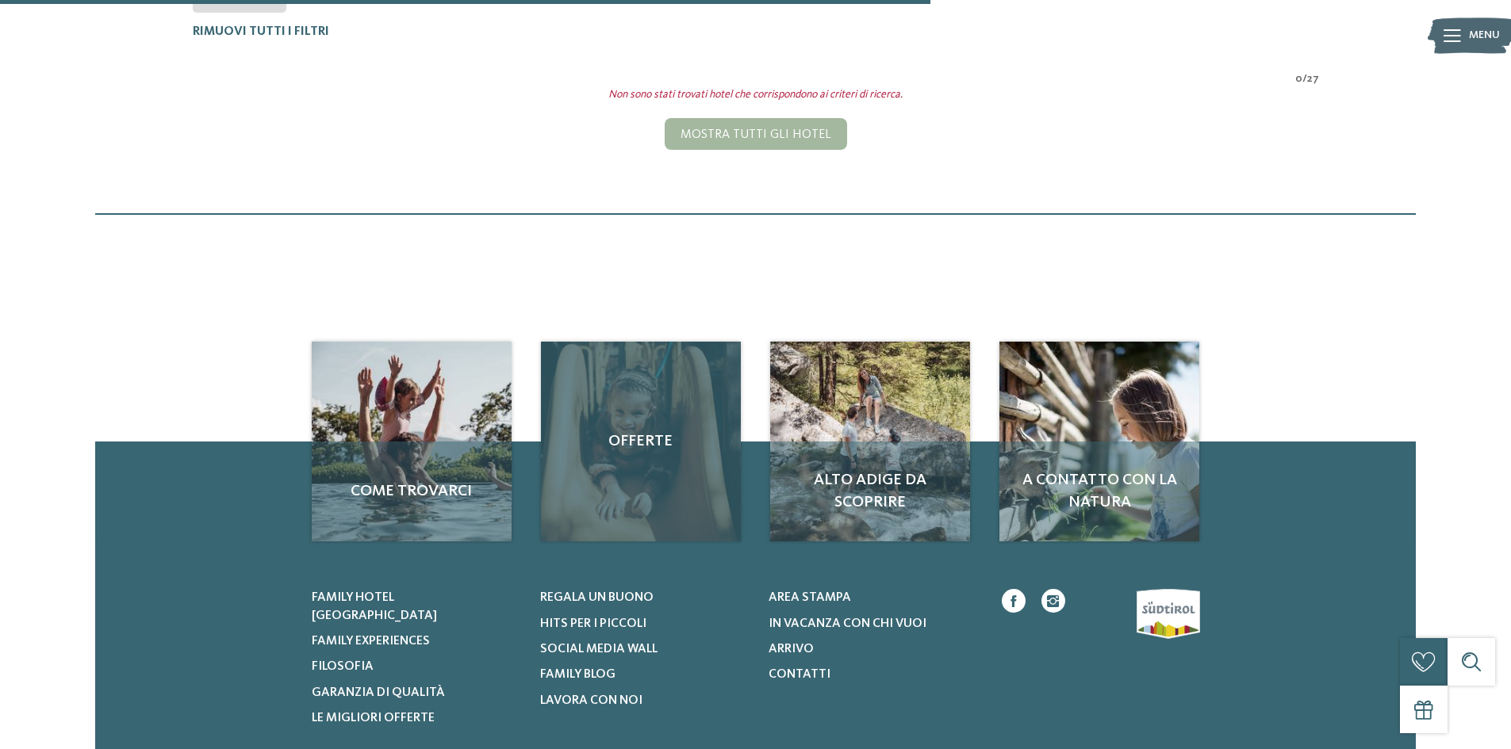
click at [607, 484] on div "Offerte" at bounding box center [641, 442] width 200 height 200
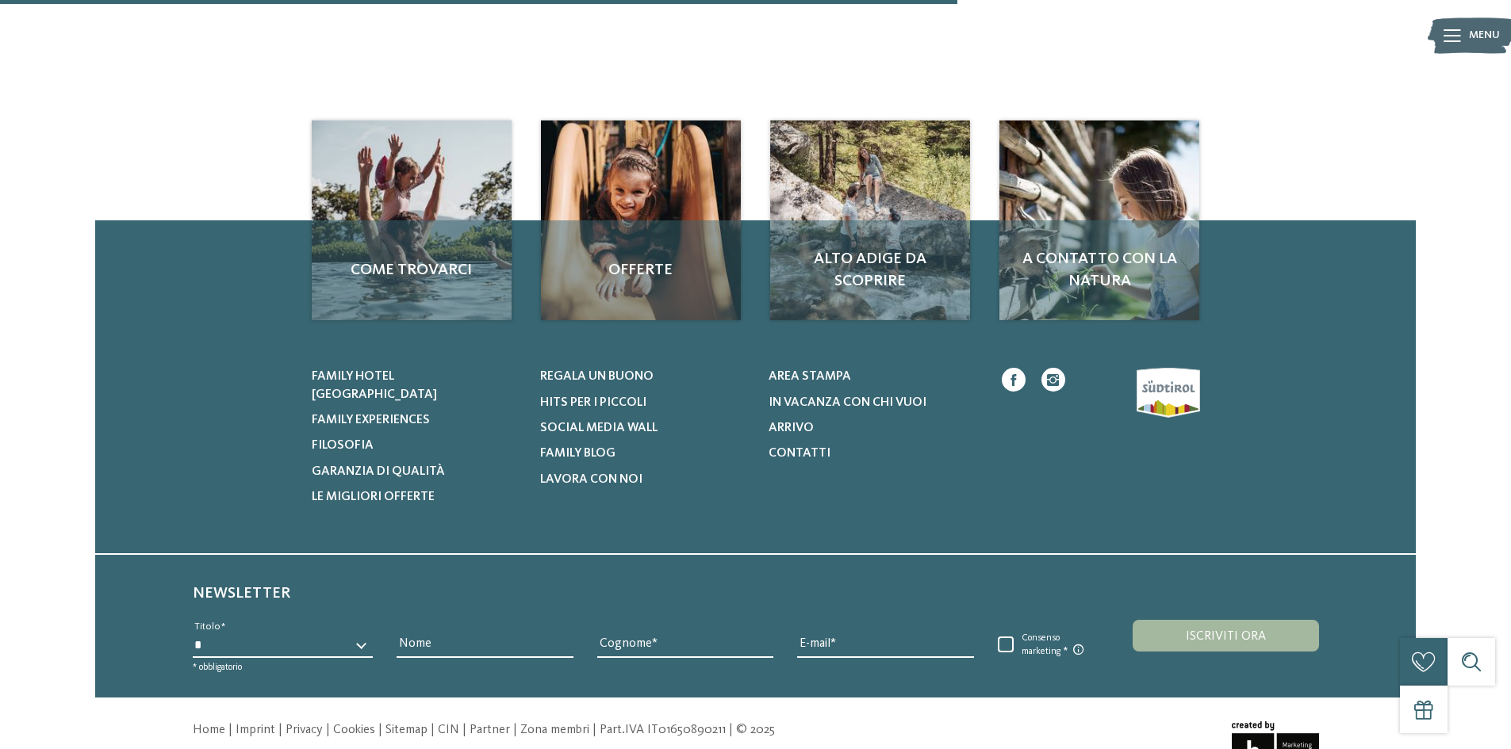
scroll to position [527, 0]
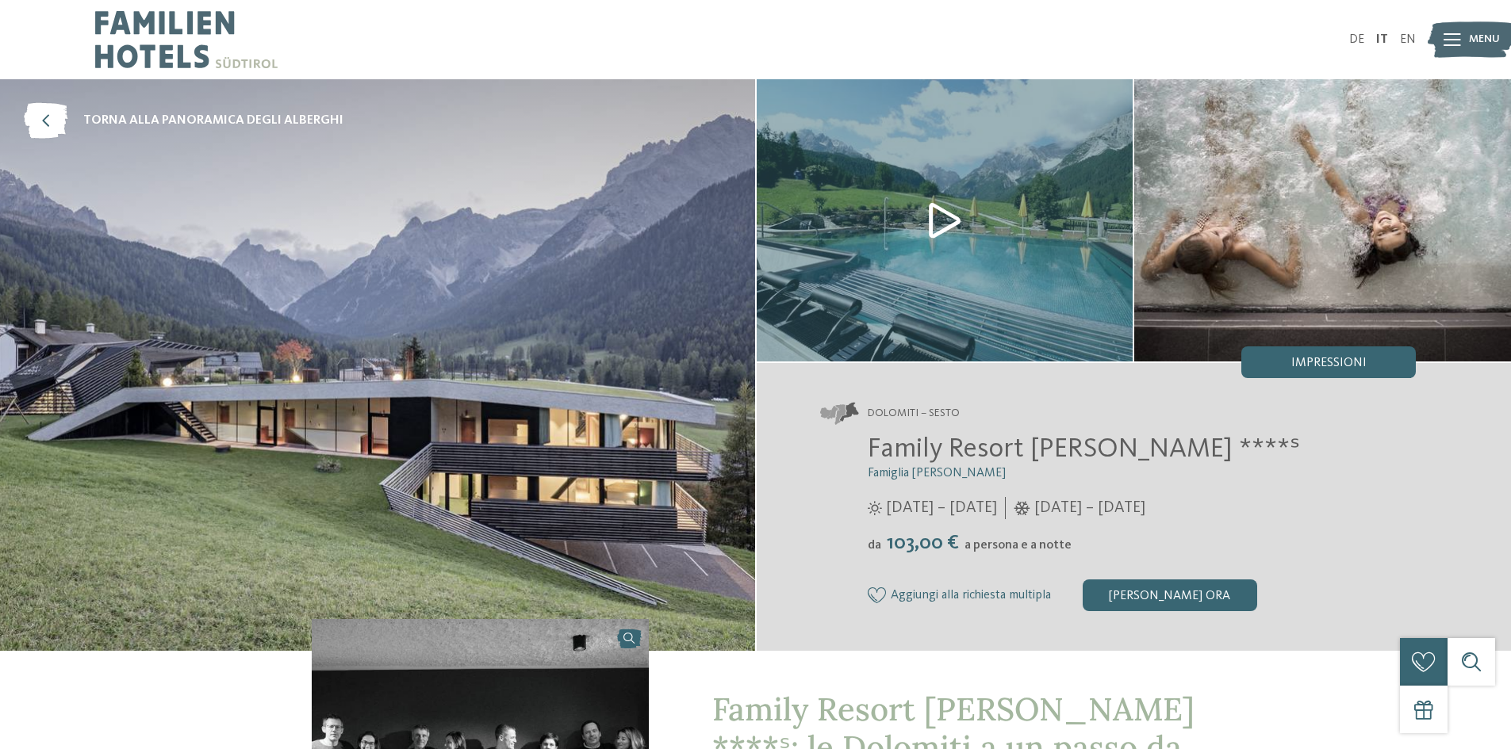
click at [1459, 40] on icon at bounding box center [1451, 39] width 17 height 13
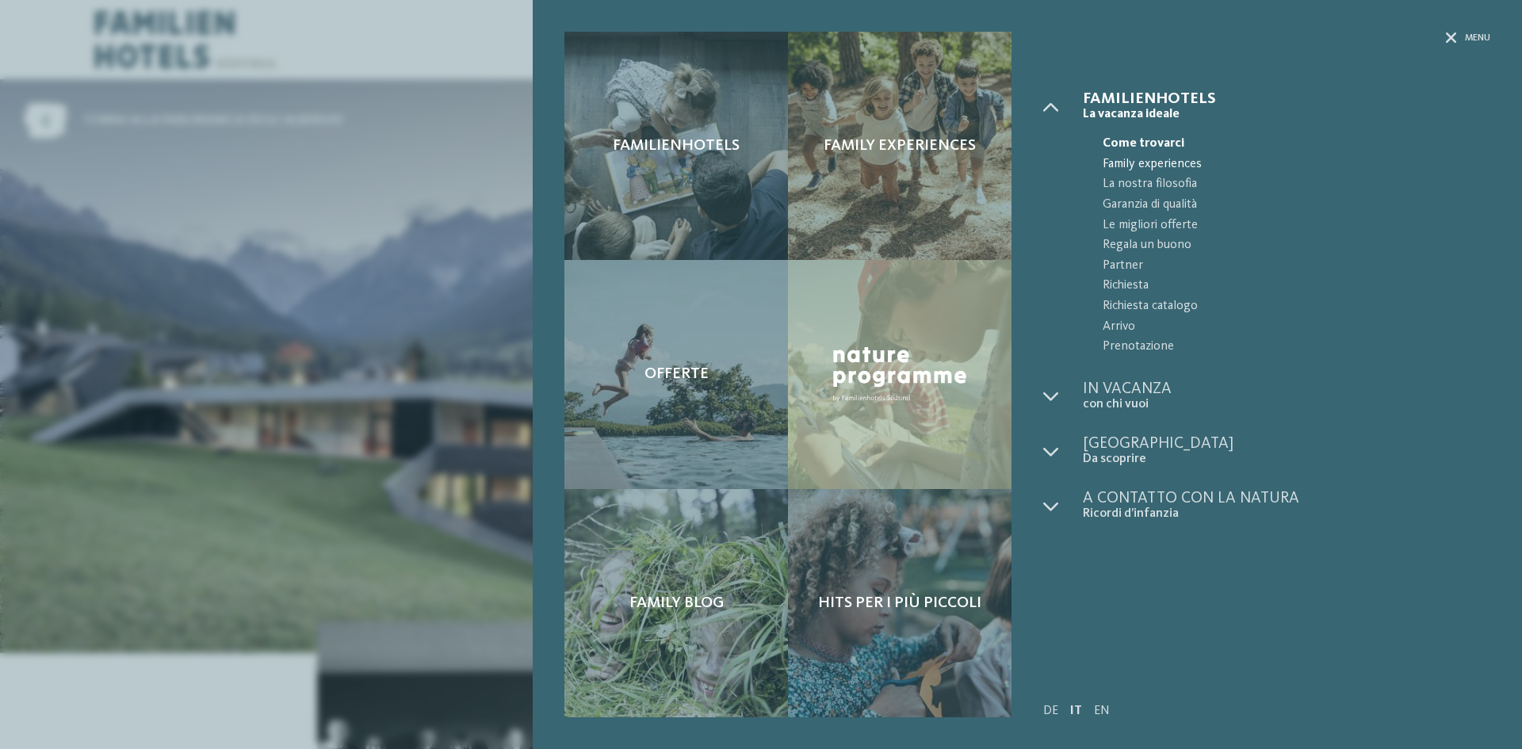
click at [1146, 167] on span "Family experiences" at bounding box center [1297, 165] width 388 height 21
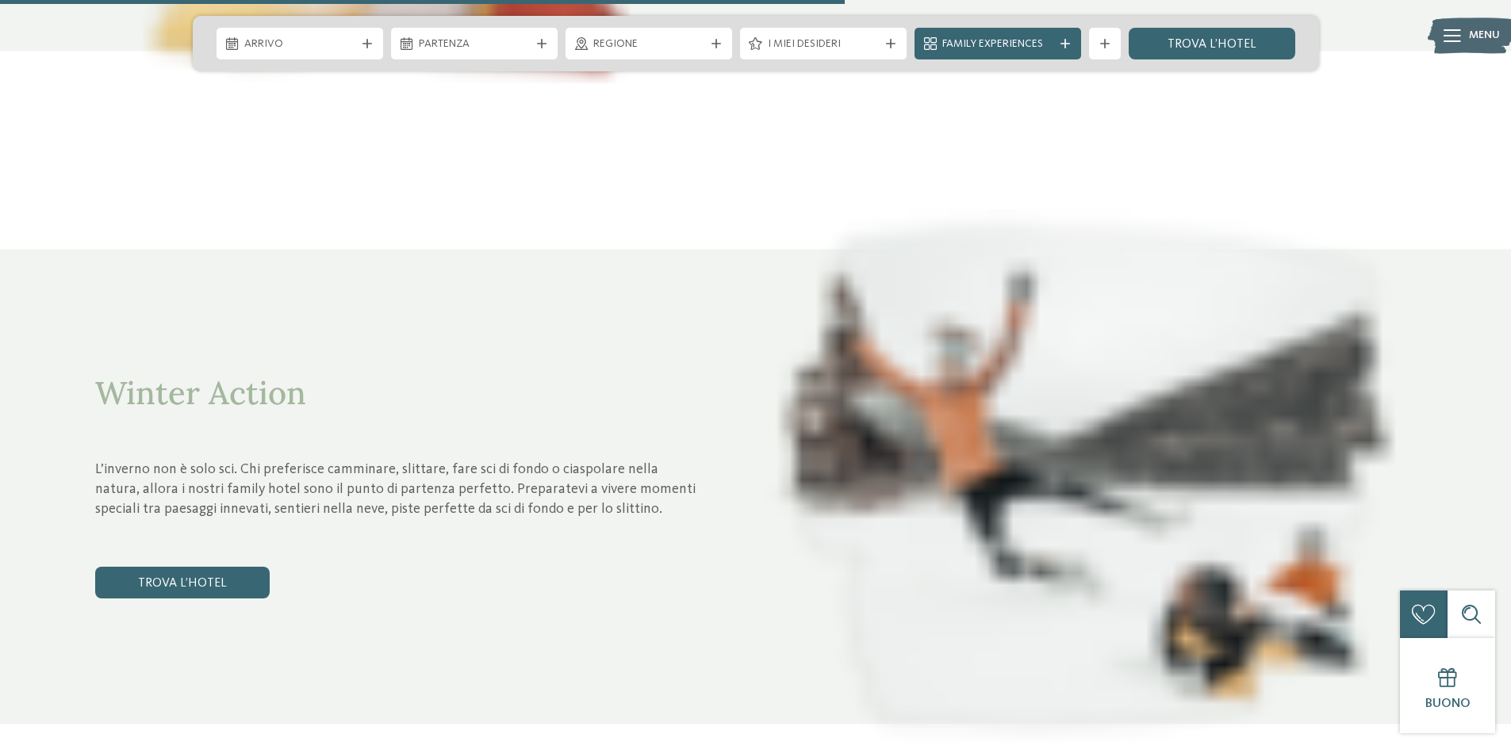
scroll to position [3721, 0]
